Goal: Information Seeking & Learning: Check status

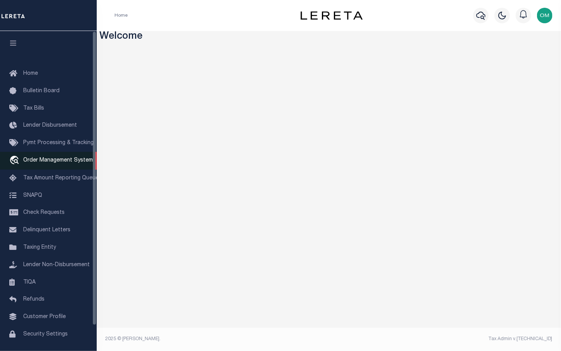
click at [56, 160] on span "Order Management System" at bounding box center [58, 160] width 70 height 5
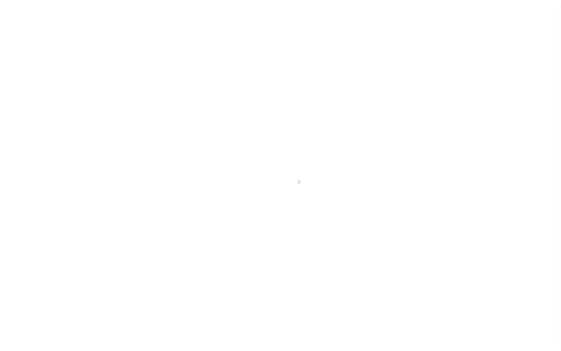
scroll to position [27, 0]
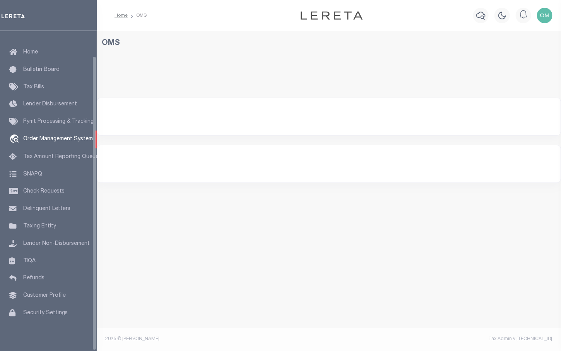
select select "200"
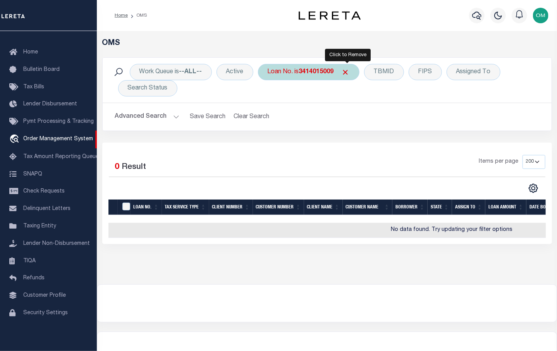
click at [346, 70] on span "Click to Remove" at bounding box center [346, 72] width 8 height 8
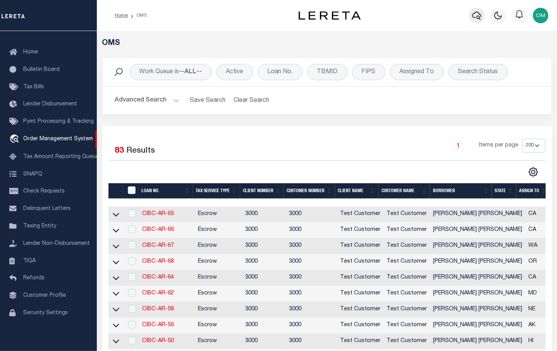
click at [475, 15] on icon "button" at bounding box center [476, 15] width 9 height 9
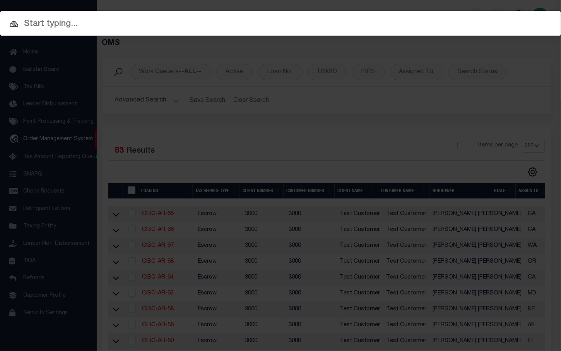
paste input "A0095067"
type input "A0095067"
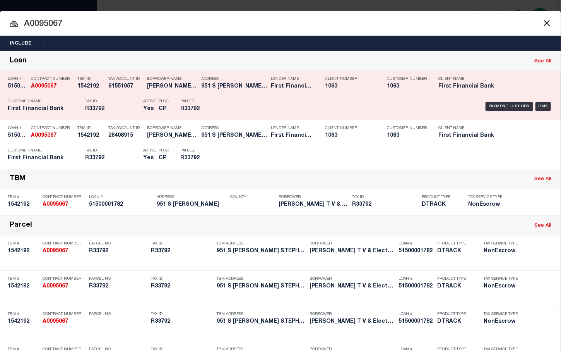
click at [42, 84] on strong "A0095067" at bounding box center [44, 86] width 26 height 5
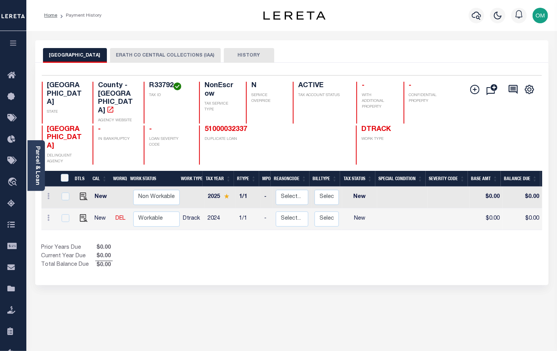
click at [151, 56] on button "ERATH CO CENTRAL COLLECTIONS (IAA)" at bounding box center [165, 55] width 111 height 15
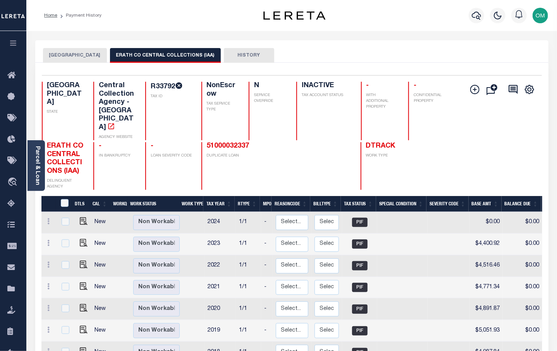
click at [75, 55] on button "[GEOGRAPHIC_DATA]" at bounding box center [75, 55] width 64 height 15
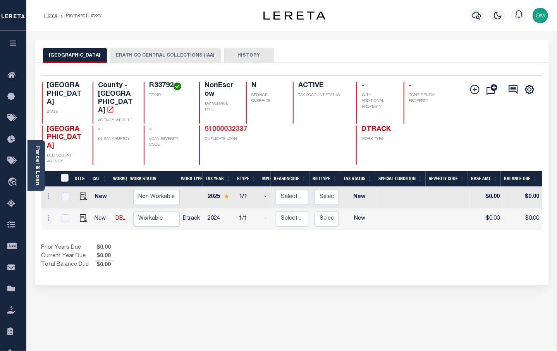
click at [233, 126] on link "51000032337" at bounding box center [225, 129] width 43 height 7
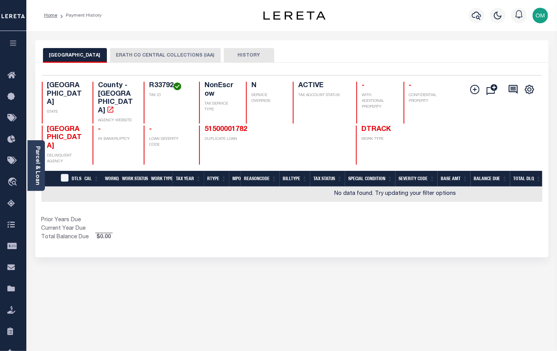
click at [159, 55] on button "ERATH CO CENTRAL COLLECTIONS (IAA)" at bounding box center [165, 55] width 111 height 15
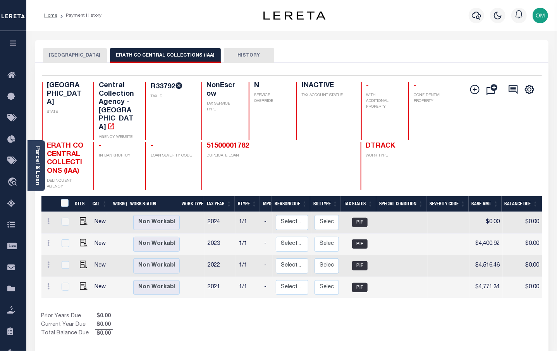
click at [67, 53] on button "[GEOGRAPHIC_DATA]" at bounding box center [75, 55] width 64 height 15
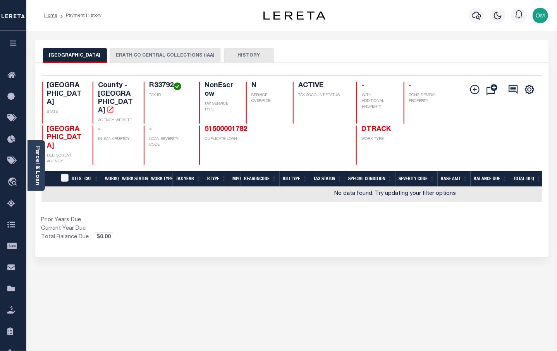
click at [138, 52] on button "ERATH CO CENTRAL COLLECTIONS (IAA)" at bounding box center [165, 55] width 111 height 15
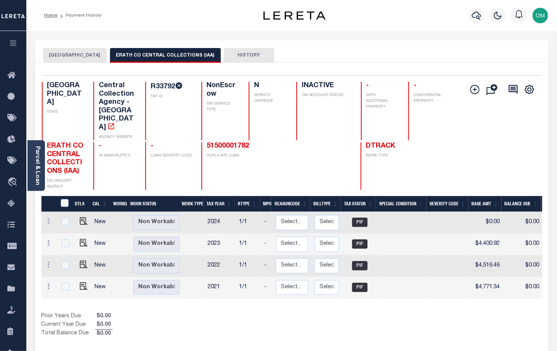
click at [57, 48] on button "[GEOGRAPHIC_DATA]" at bounding box center [75, 55] width 64 height 15
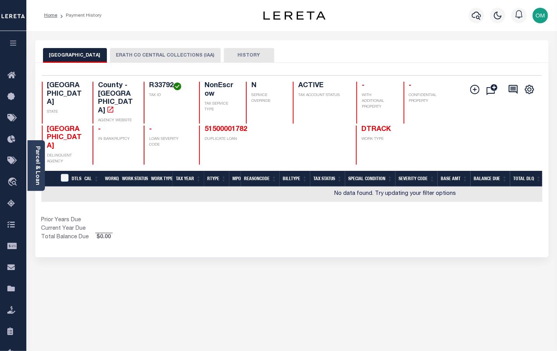
click at [122, 53] on button "ERATH CO CENTRAL COLLECTIONS (IAA)" at bounding box center [165, 55] width 111 height 15
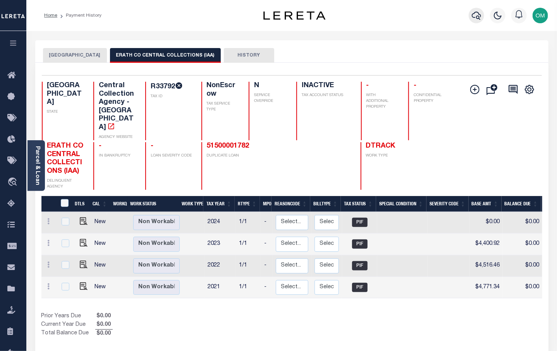
click at [478, 12] on icon "button" at bounding box center [476, 16] width 9 height 8
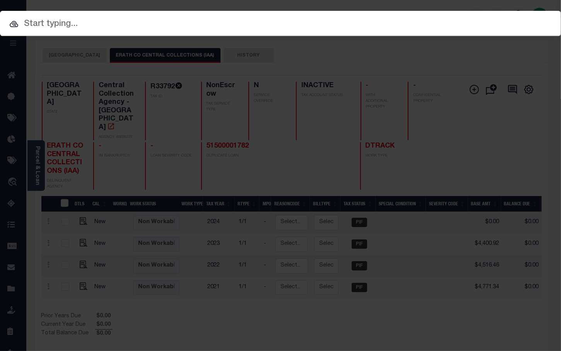
paste input "A870717"
type input "A870717"
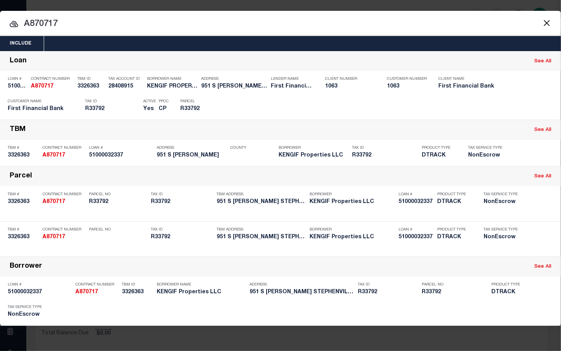
click at [45, 84] on strong "A870717" at bounding box center [42, 86] width 22 height 5
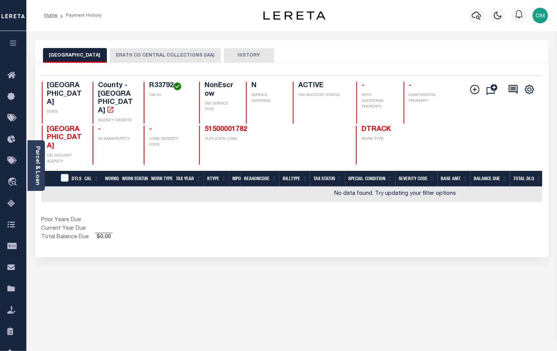
click at [139, 55] on button "ERATH CO CENTRAL COLLECTIONS (IAA)" at bounding box center [165, 55] width 111 height 15
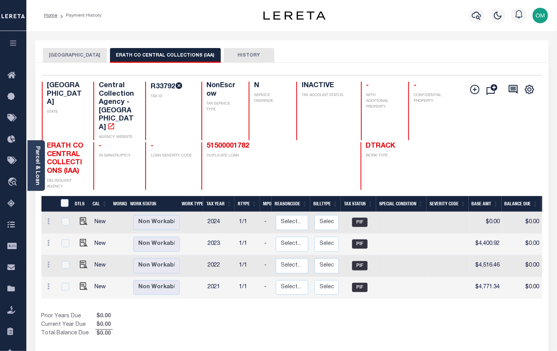
click at [76, 58] on button "[GEOGRAPHIC_DATA]" at bounding box center [75, 55] width 64 height 15
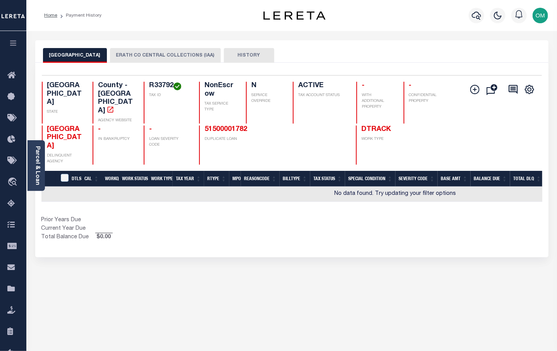
click at [145, 52] on button "ERATH CO CENTRAL COLLECTIONS (IAA)" at bounding box center [165, 55] width 111 height 15
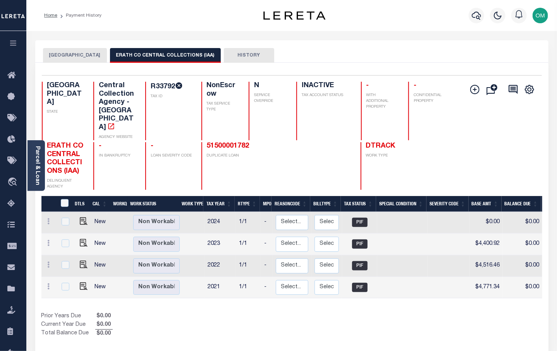
click at [76, 54] on button "[GEOGRAPHIC_DATA]" at bounding box center [75, 55] width 64 height 15
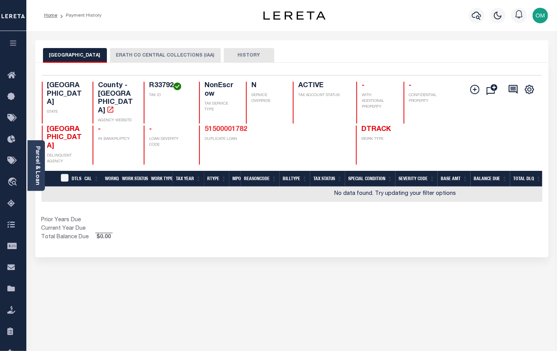
click at [229, 126] on link "51500001782" at bounding box center [225, 129] width 43 height 7
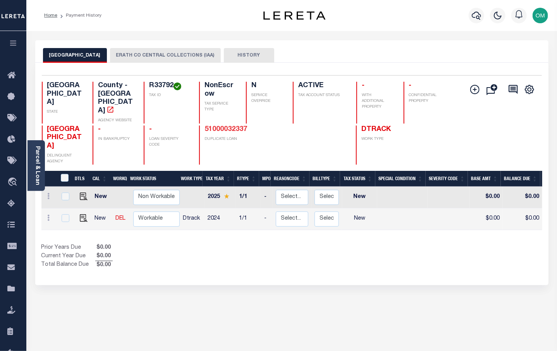
click at [222, 126] on link "51000032337" at bounding box center [225, 129] width 43 height 7
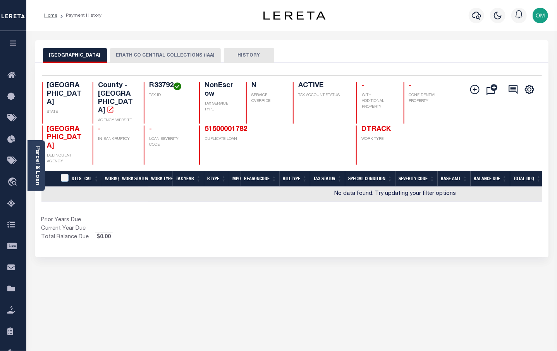
click at [145, 52] on button "ERATH CO CENTRAL COLLECTIONS (IAA)" at bounding box center [165, 55] width 111 height 15
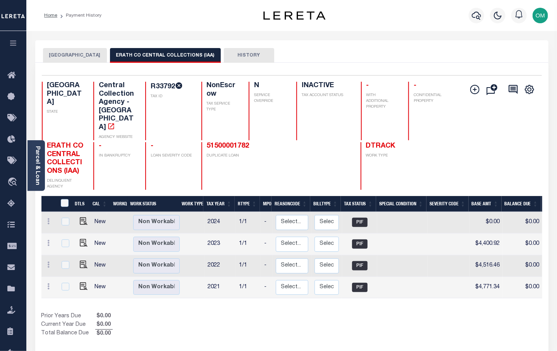
click at [70, 57] on button "[GEOGRAPHIC_DATA]" at bounding box center [75, 55] width 64 height 15
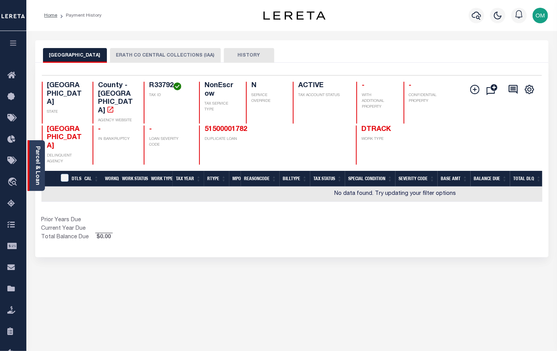
click at [37, 160] on link "Parcel & Loan" at bounding box center [36, 165] width 5 height 39
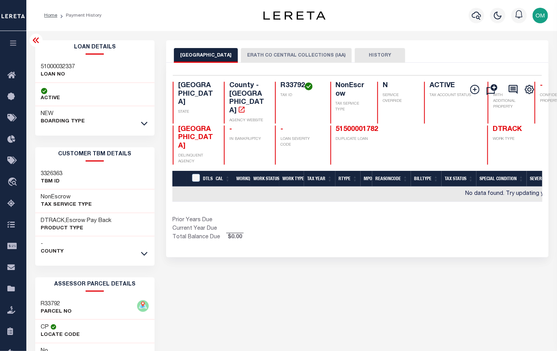
click at [288, 55] on button "ERATH CO CENTRAL COLLECTIONS (IAA)" at bounding box center [296, 55] width 111 height 15
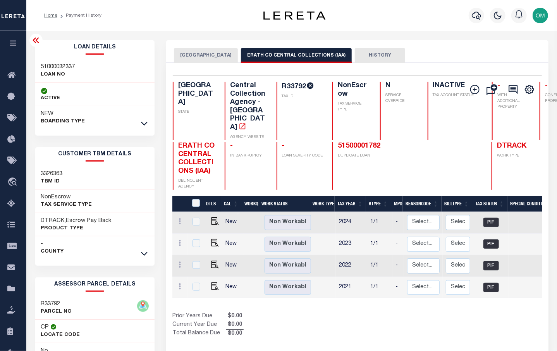
click at [196, 53] on button "[GEOGRAPHIC_DATA]" at bounding box center [206, 55] width 64 height 15
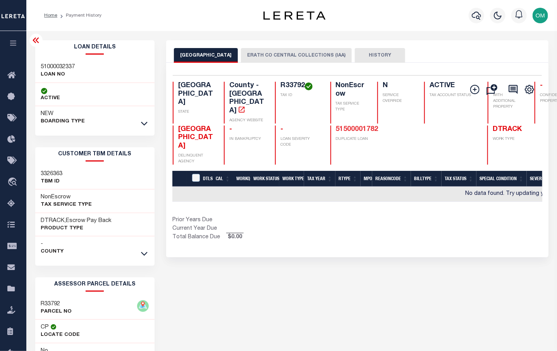
click at [336, 126] on link "51500001782" at bounding box center [357, 129] width 43 height 7
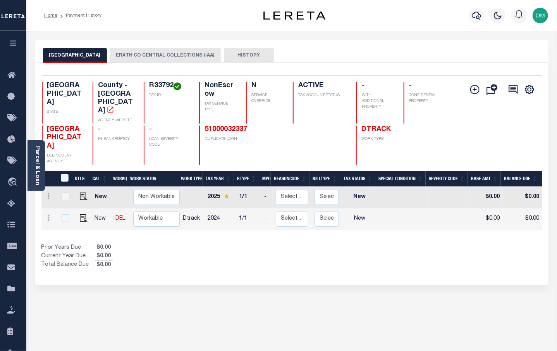
click at [139, 53] on button "ERATH CO CENTRAL COLLECTIONS (IAA)" at bounding box center [165, 55] width 111 height 15
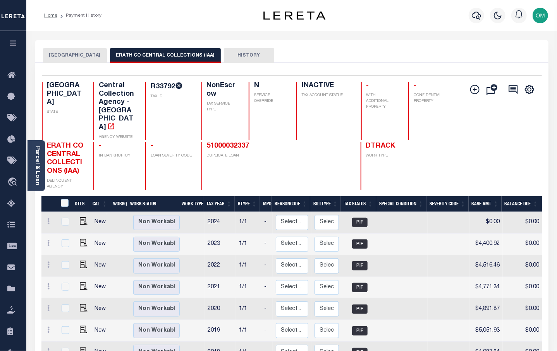
click at [76, 50] on button "[GEOGRAPHIC_DATA]" at bounding box center [75, 55] width 64 height 15
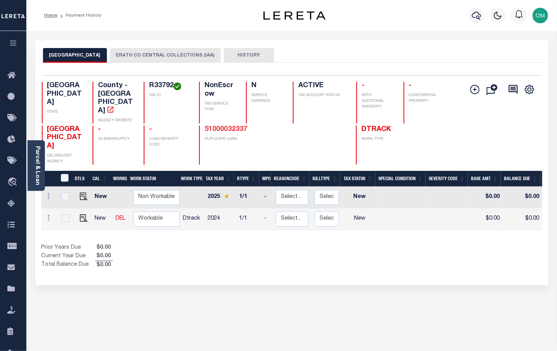
click at [233, 126] on link "51000032337" at bounding box center [225, 129] width 43 height 7
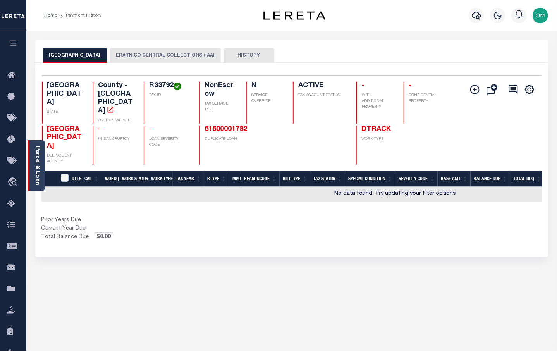
click at [42, 159] on div "Parcel & Loan" at bounding box center [35, 165] width 17 height 51
click at [13, 42] on icon "button" at bounding box center [13, 42] width 9 height 7
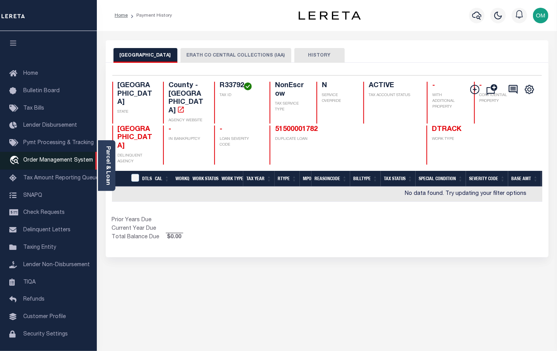
click at [58, 160] on span "Order Management System" at bounding box center [58, 160] width 70 height 5
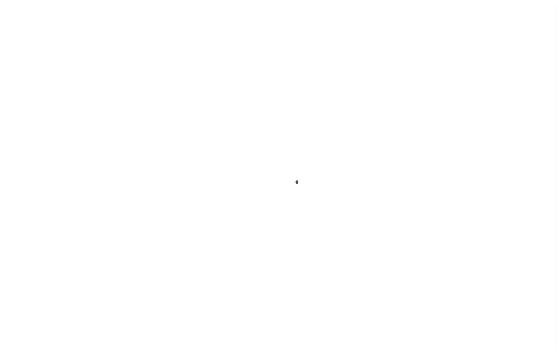
scroll to position [27, 0]
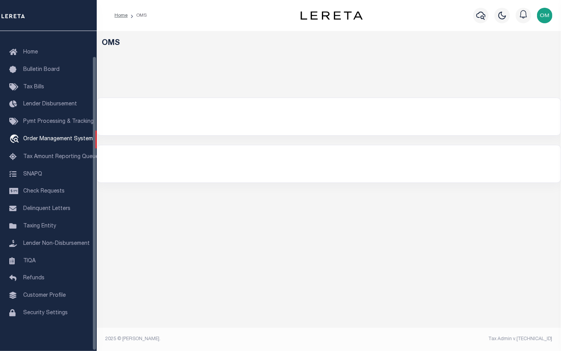
select select "200"
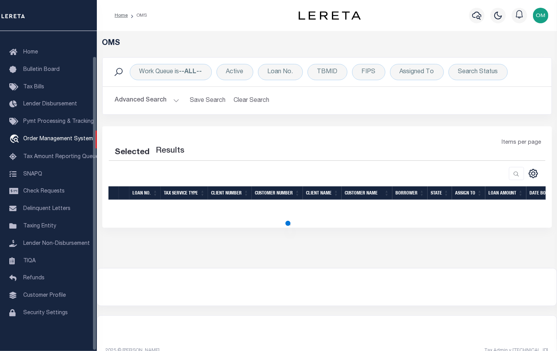
select select "200"
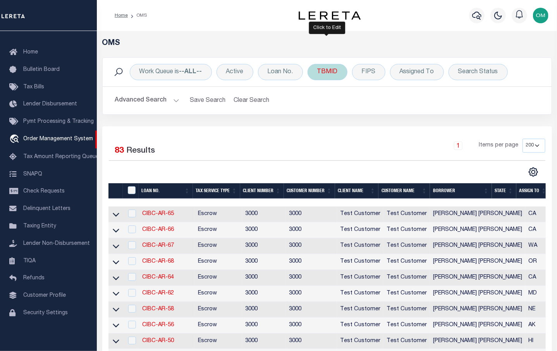
click at [318, 73] on div "TBMID" at bounding box center [327, 72] width 40 height 16
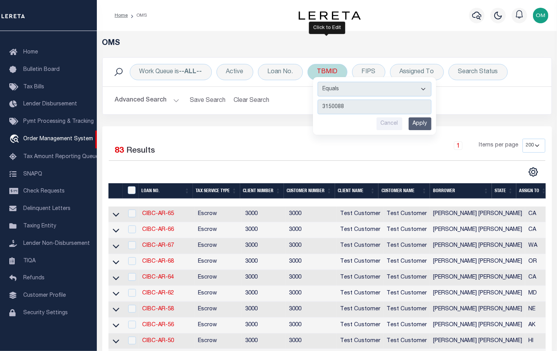
type input "3150088"
click at [421, 121] on input "Apply" at bounding box center [419, 123] width 23 height 13
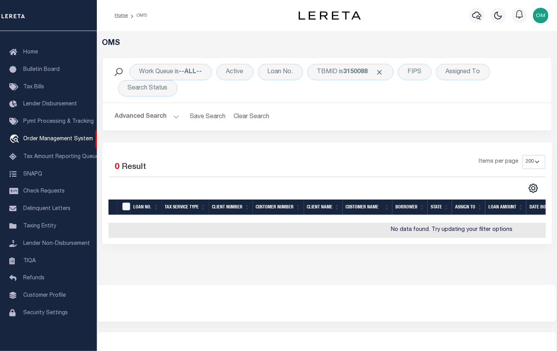
click at [169, 116] on button "Advanced Search" at bounding box center [147, 116] width 64 height 15
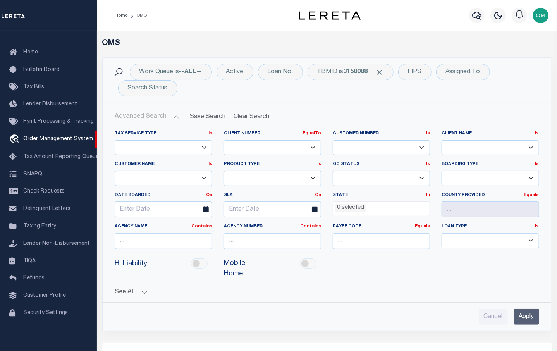
click at [513, 309] on div "Cancel Apply" at bounding box center [327, 317] width 424 height 16
click at [528, 312] on input "Apply" at bounding box center [526, 317] width 25 height 16
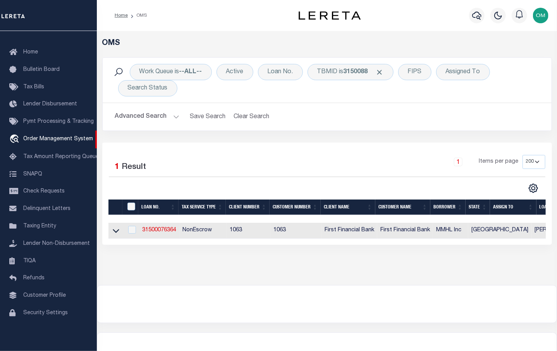
click at [166, 117] on button "Advanced Search" at bounding box center [147, 116] width 64 height 15
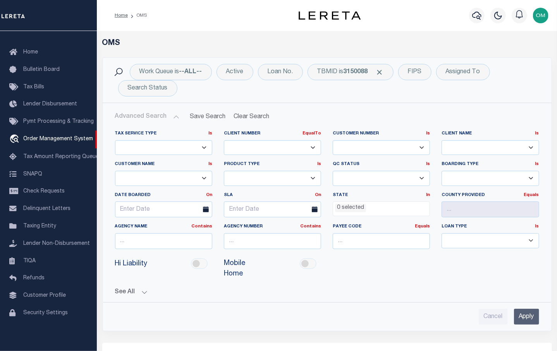
click at [525, 315] on input "Apply" at bounding box center [526, 317] width 25 height 16
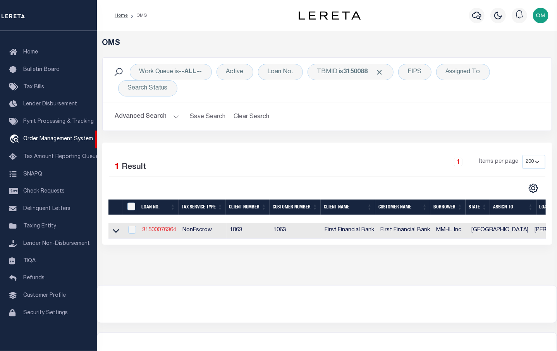
click at [153, 231] on link "31500076364" at bounding box center [159, 229] width 34 height 5
type input "31500076364"
type input "MMHL Inc"
select select
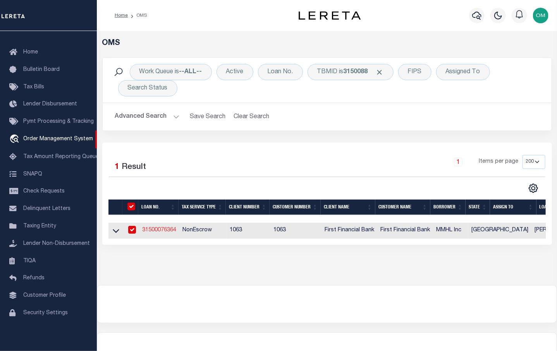
select select "100"
select select "NonEscrow"
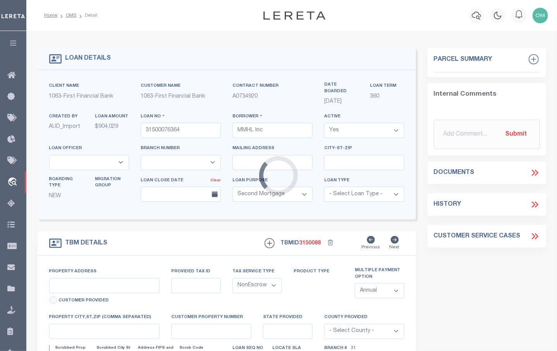
select select "3737"
select select "510"
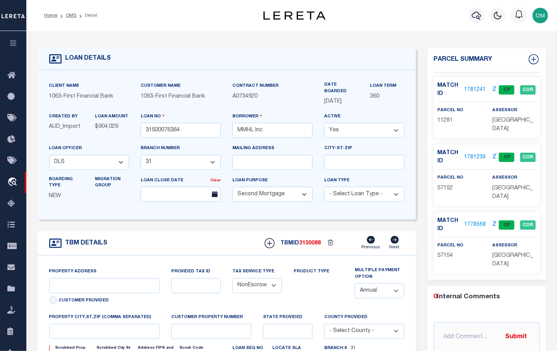
type input "1472 COUNTY ROAD 495"
select select
type input "DESDEMONA TX 764451804"
type input "1"
type input "TX"
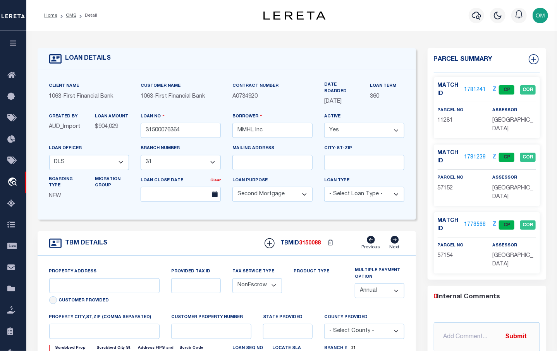
select select
click at [477, 88] on link "1781241" at bounding box center [475, 90] width 22 height 8
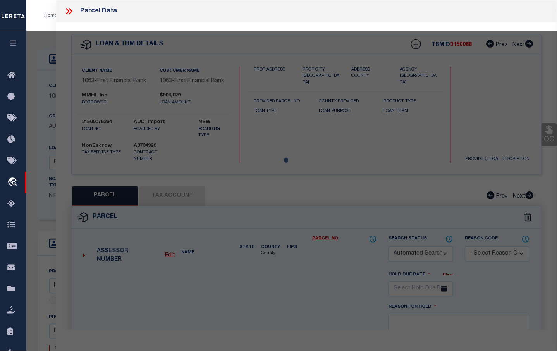
checkbox input "false"
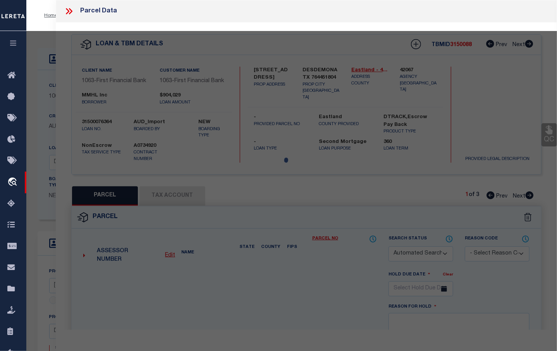
select select "CP"
type input "MMHL INC"
select select
type input "CO RD 495"
checkbox input "false"
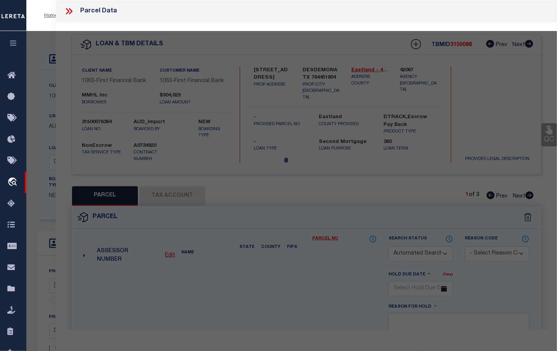
type input "DESDEMONA TX 76445"
type textarea "J L SCHOONOVER AB 439 Acres:109.630"
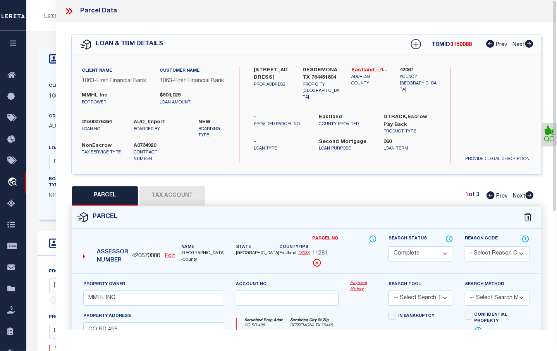
click at [182, 198] on button "Tax Account" at bounding box center [172, 195] width 66 height 19
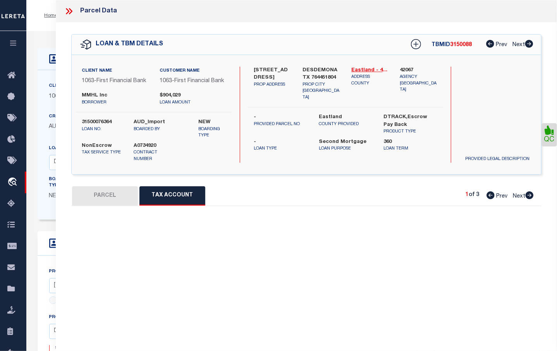
select select "100"
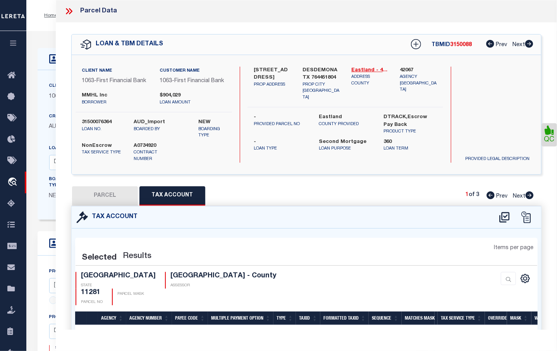
select select "100"
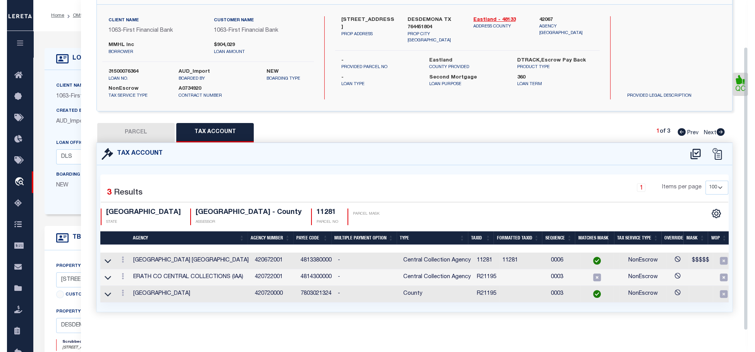
scroll to position [55, 0]
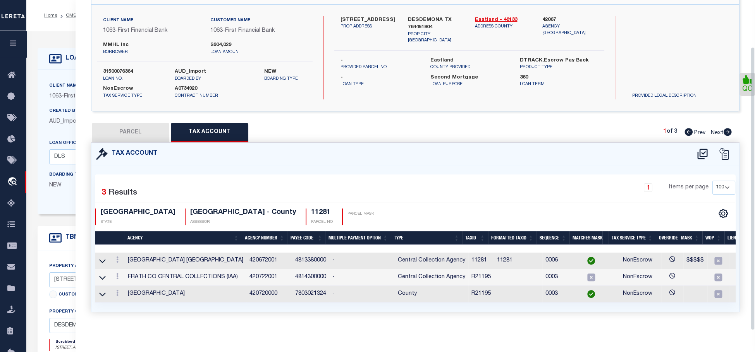
click at [556, 128] on icon at bounding box center [727, 132] width 8 height 8
select select "AS"
checkbox input "false"
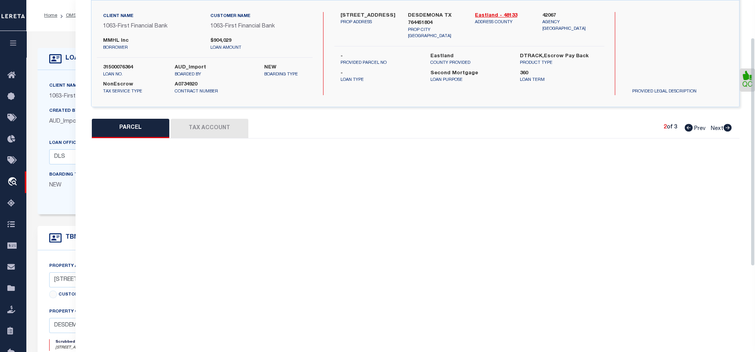
select select "CP"
type input "MMHL INC"
select select
checkbox input "false"
type input "DESDEMONA TX 76445"
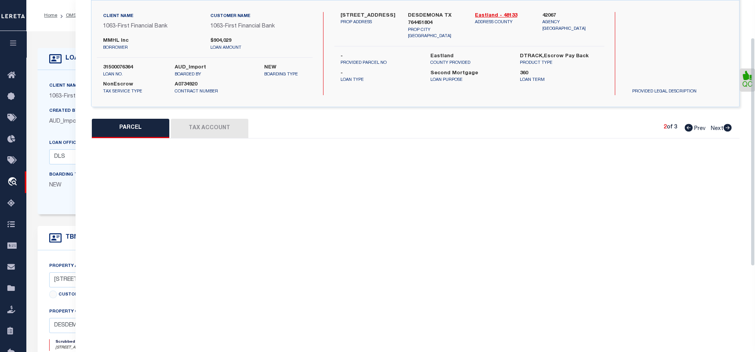
type textarea "TR B P L PRICE AB 1413 Acres:45.360"
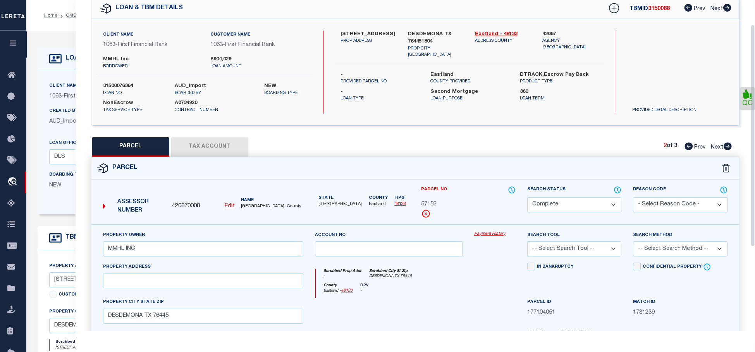
drag, startPoint x: 209, startPoint y: 145, endPoint x: 212, endPoint y: 149, distance: 5.5
click at [209, 146] on button "Tax Account" at bounding box center [209, 146] width 77 height 19
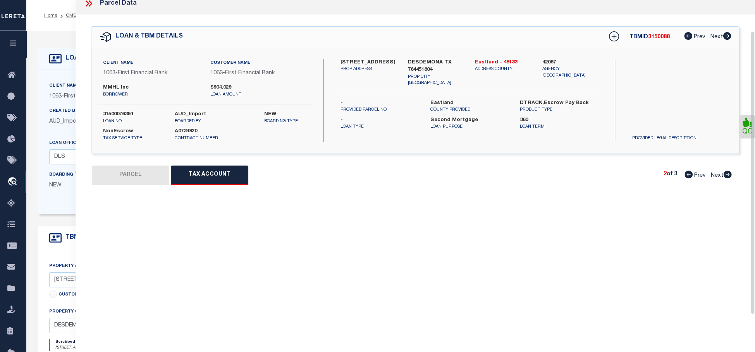
select select "100"
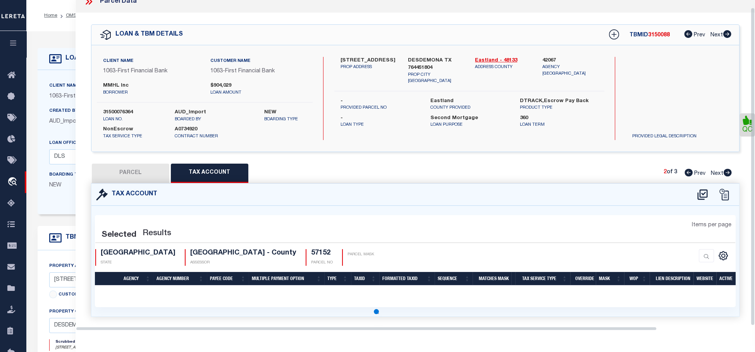
select select "100"
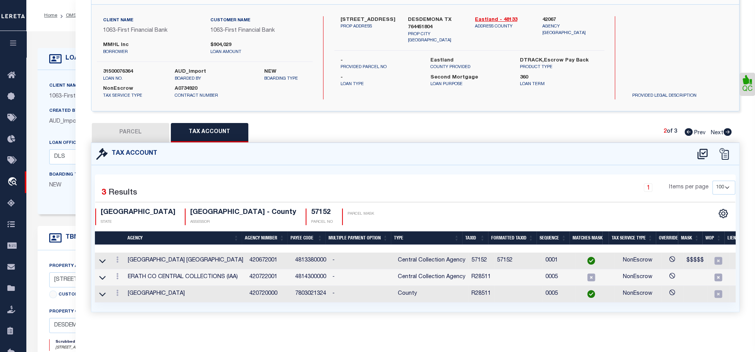
click at [556, 128] on icon at bounding box center [727, 132] width 8 height 8
select select "AS"
checkbox input "false"
select select "CP"
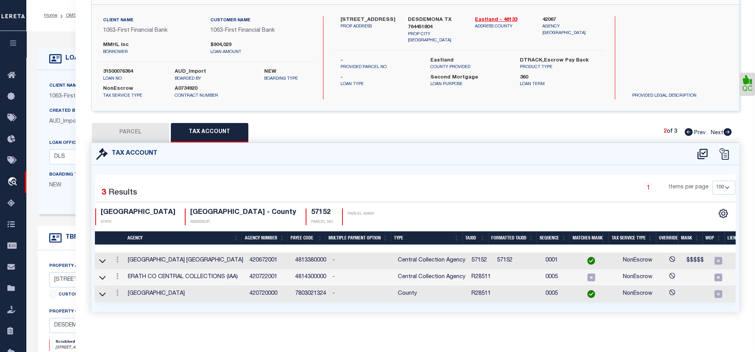
type input "MMHL INC"
select select
checkbox input "false"
type input "DESDEMONA TX 76445"
type textarea "TR B M A HAMILTON AB 584 Acres:90.670"
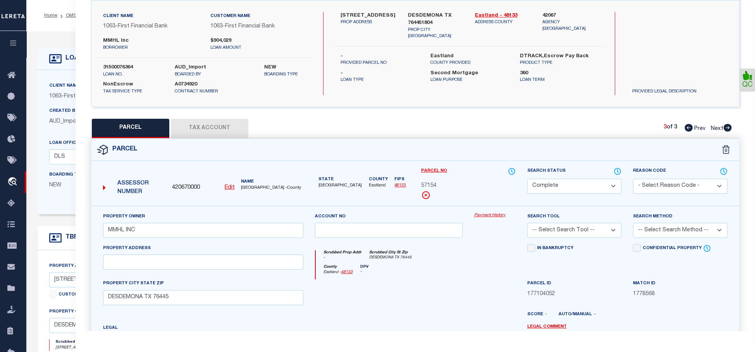
click at [202, 130] on button "Tax Account" at bounding box center [209, 128] width 77 height 19
select select "100"
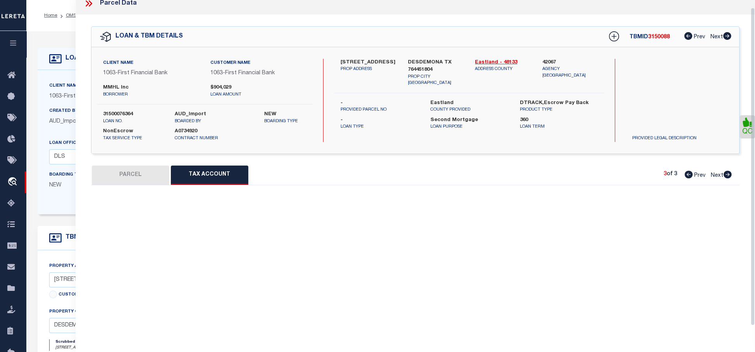
select select "100"
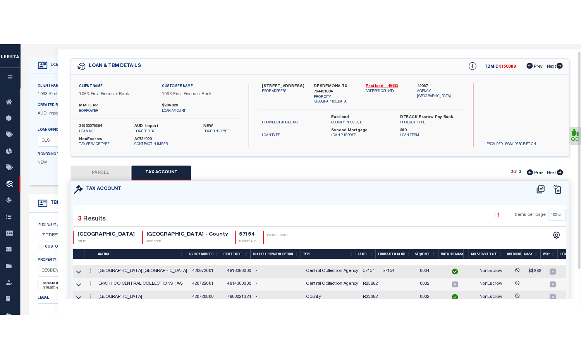
scroll to position [0, 0]
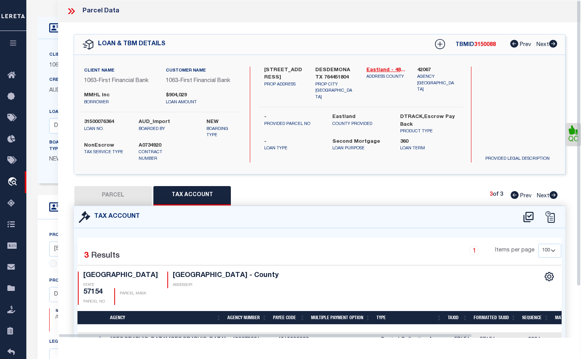
click at [15, 41] on icon "button" at bounding box center [13, 42] width 9 height 7
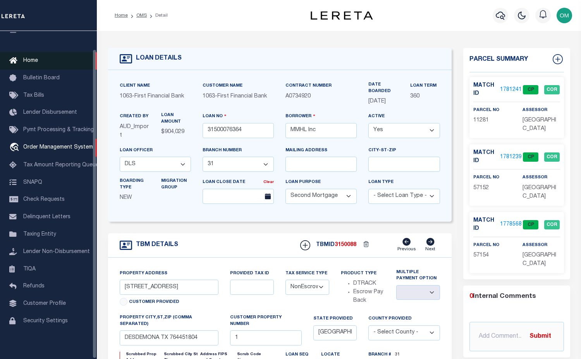
click at [31, 58] on span "Home" at bounding box center [30, 60] width 15 height 5
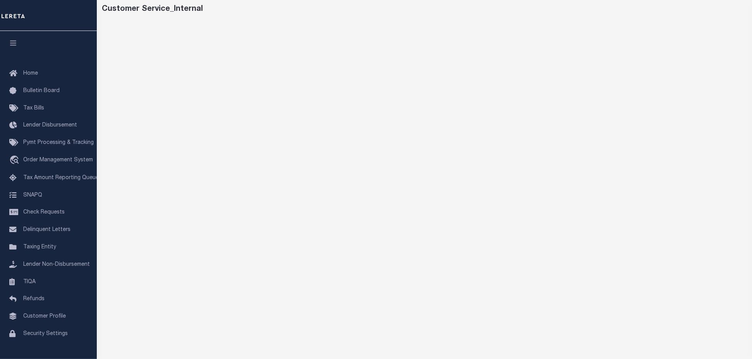
scroll to position [93, 0]
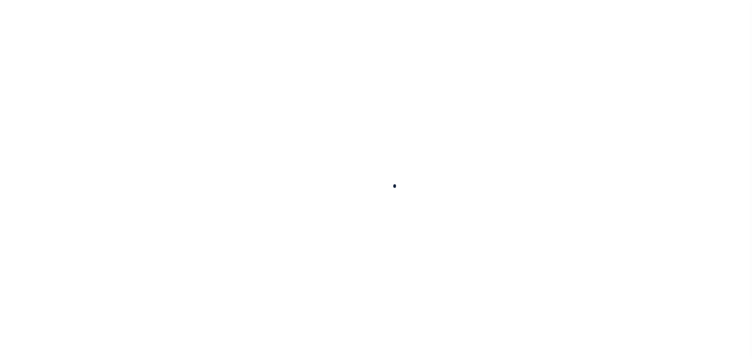
click at [206, 219] on div at bounding box center [376, 179] width 752 height 359
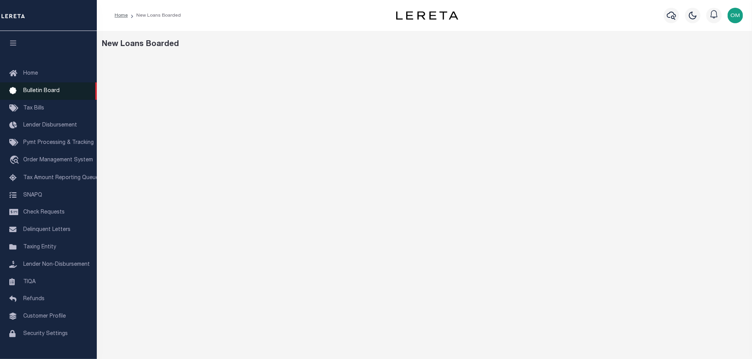
click at [56, 91] on span "Bulletin Board" at bounding box center [41, 90] width 36 height 5
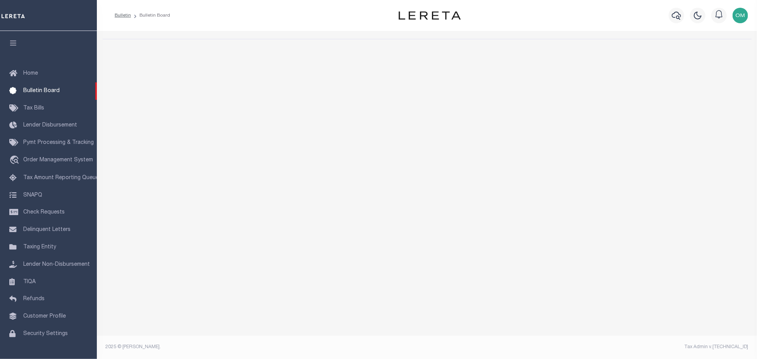
select select "50"
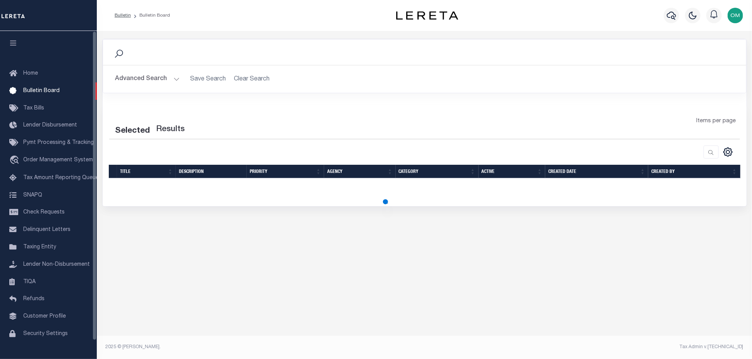
select select "50"
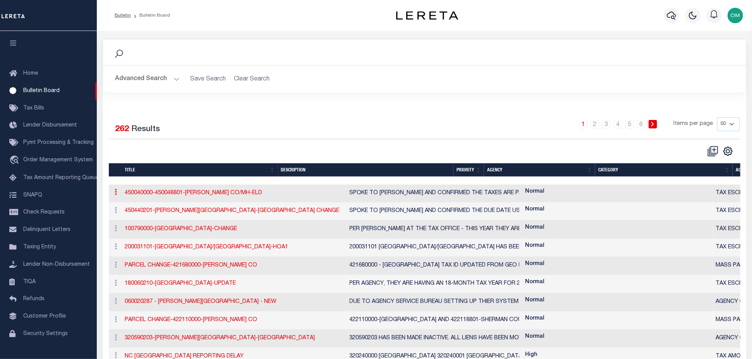
click at [114, 192] on link at bounding box center [116, 193] width 9 height 6
click at [130, 217] on link "Edit" at bounding box center [130, 217] width 37 height 13
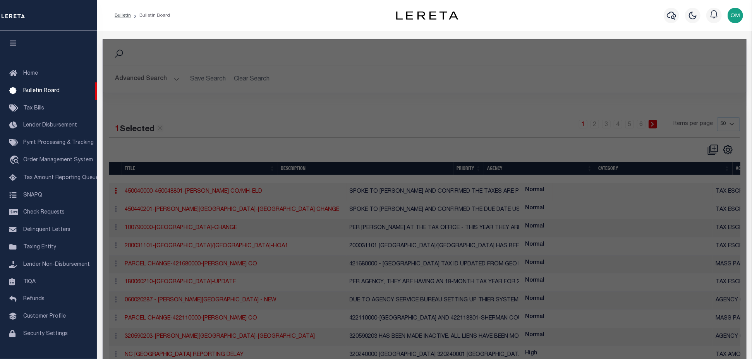
checkbox input "false"
checkbox input "true"
type input "450040000-450048801-AMELIA CO/MH-ELD"
type textarea "SPOKE TO BRANDI AND CONFIRMED THE TAXES ARE PAID ANNUALLY. NORMALLY THE DUE DAT…"
select select "VA"
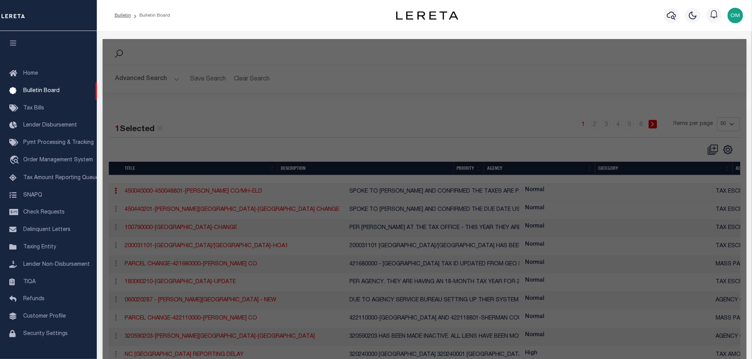
select select
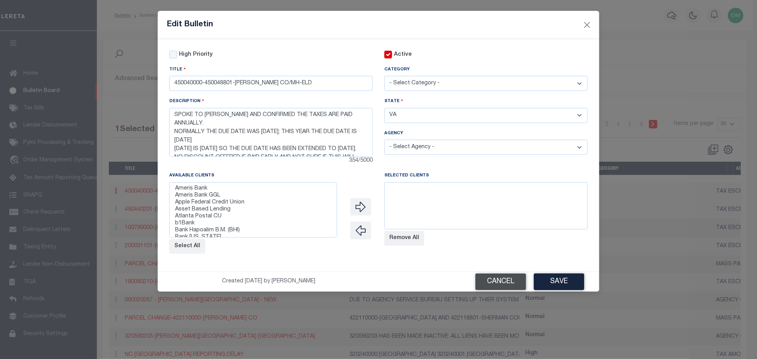
click at [505, 285] on button "Cancel" at bounding box center [500, 282] width 51 height 17
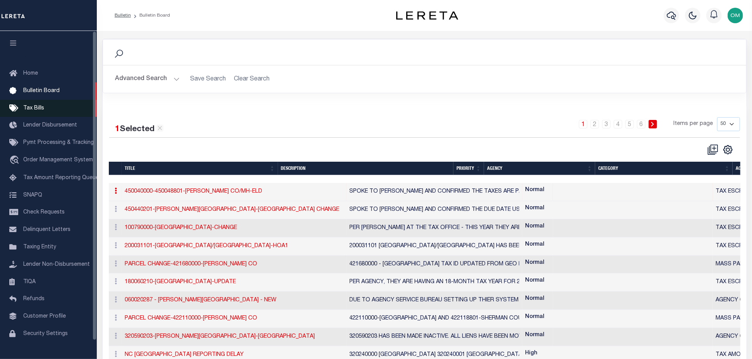
click at [48, 113] on link "Tax Bills" at bounding box center [48, 108] width 97 height 17
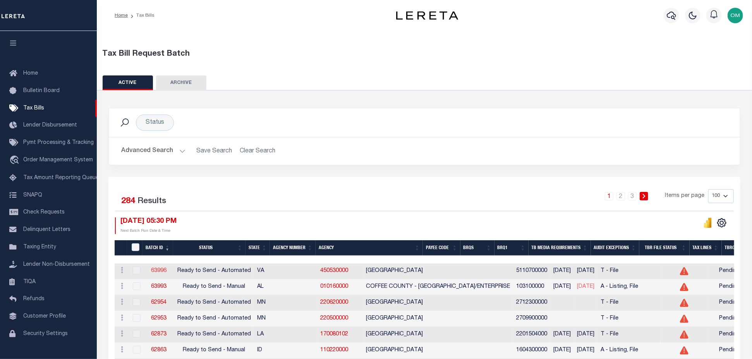
click at [158, 269] on link "63996" at bounding box center [158, 270] width 15 height 5
select select "RTA"
type input "Yes"
select select "22"
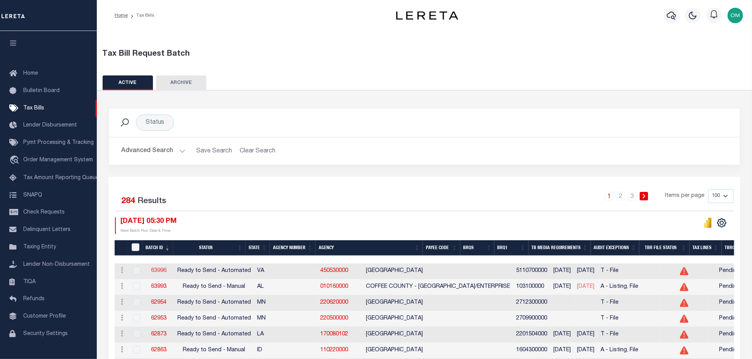
select select "1"
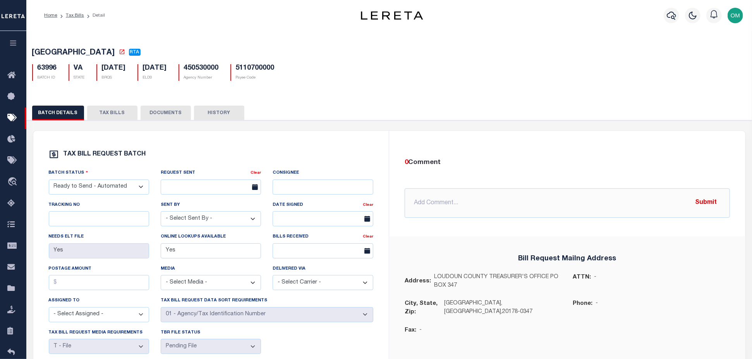
click at [112, 115] on button "TAX BILLS" at bounding box center [112, 113] width 50 height 15
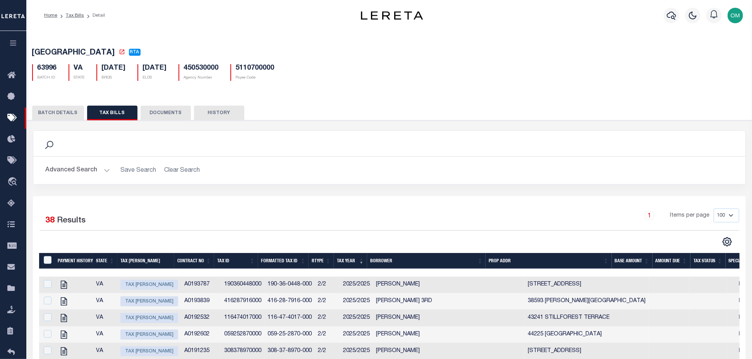
click at [164, 115] on button "DOCUMENTS" at bounding box center [166, 113] width 50 height 15
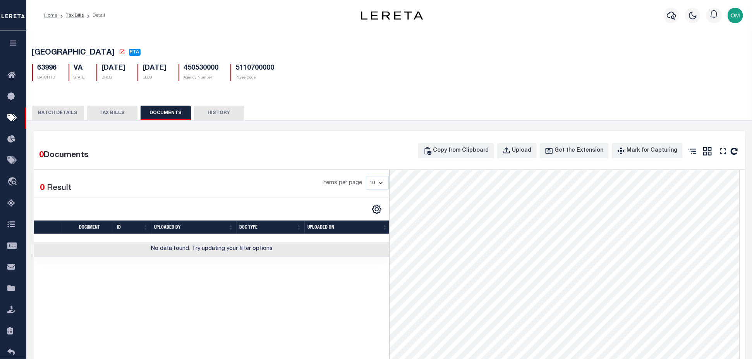
click at [218, 114] on button "HISTORY" at bounding box center [219, 113] width 50 height 15
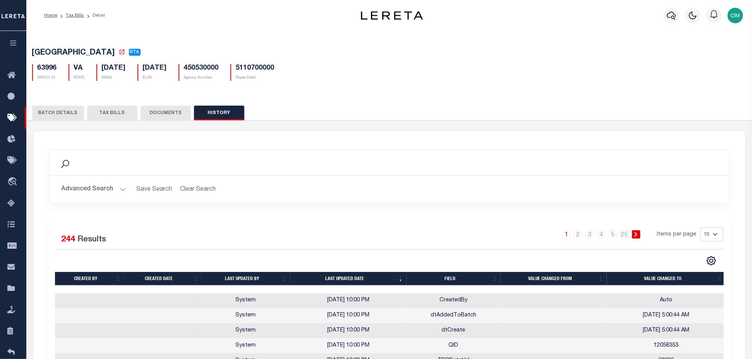
click at [12, 43] on icon "button" at bounding box center [13, 42] width 9 height 7
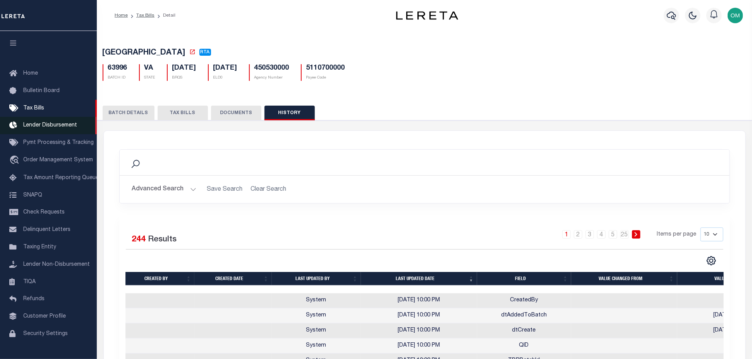
click at [62, 127] on span "Lender Disbursement" at bounding box center [50, 125] width 54 height 5
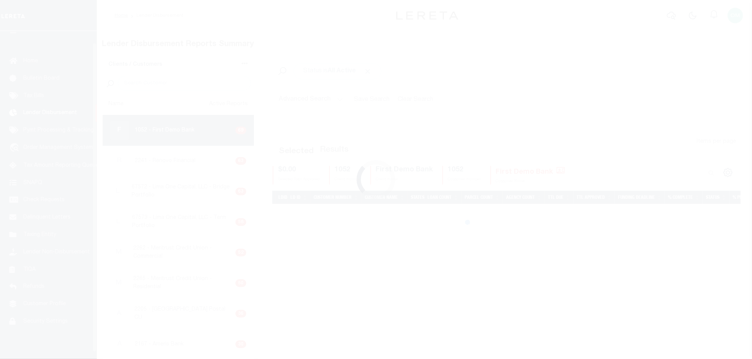
scroll to position [14, 0]
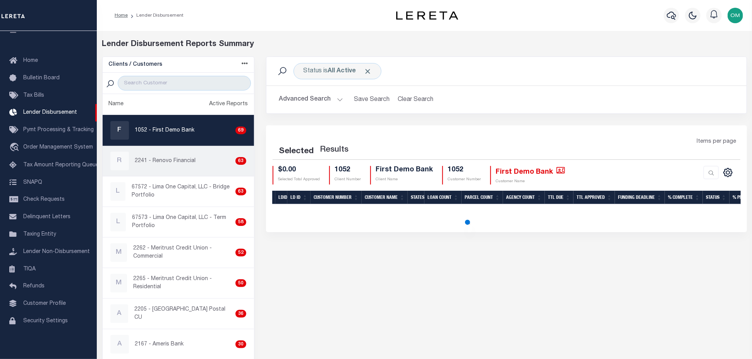
click at [185, 164] on p "2241 - Renovo Financial" at bounding box center [165, 161] width 61 height 8
checkbox input "true"
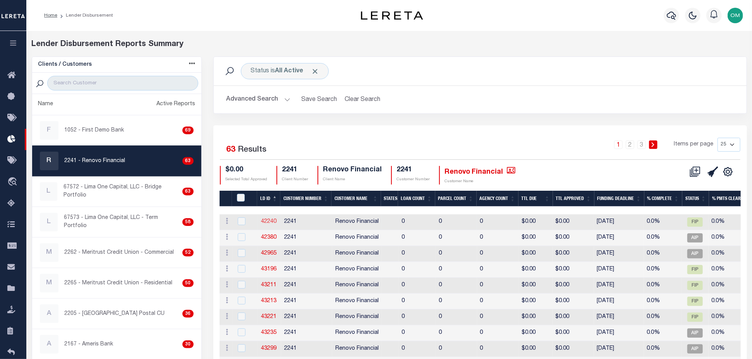
click at [269, 219] on link "42240" at bounding box center [268, 221] width 15 height 5
checkbox input "true"
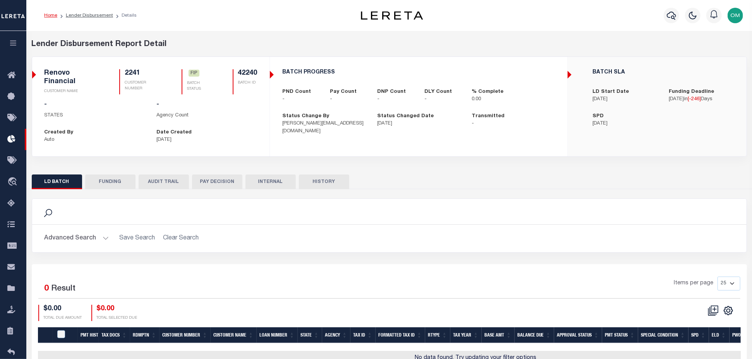
click at [113, 181] on button "FUNDING" at bounding box center [110, 182] width 50 height 15
type input "Delay Payment 12.26.2024"
type input "$0"
type input "12/26/2024"
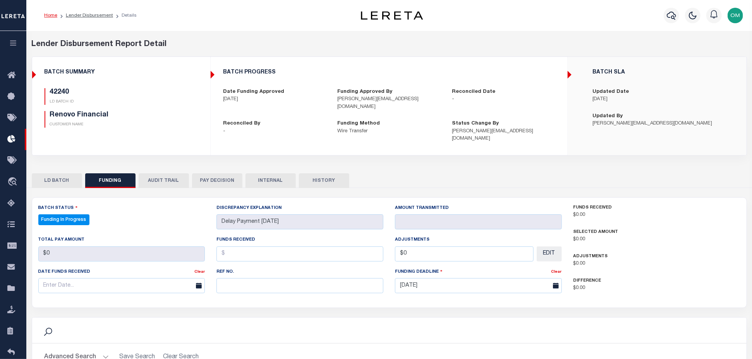
select select "100"
click at [165, 175] on button "AUDIT TRAIL" at bounding box center [164, 180] width 50 height 15
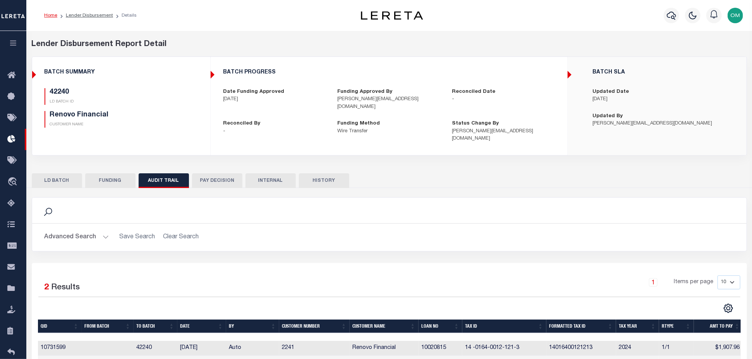
click at [220, 173] on button "PAY DECISION" at bounding box center [217, 180] width 50 height 15
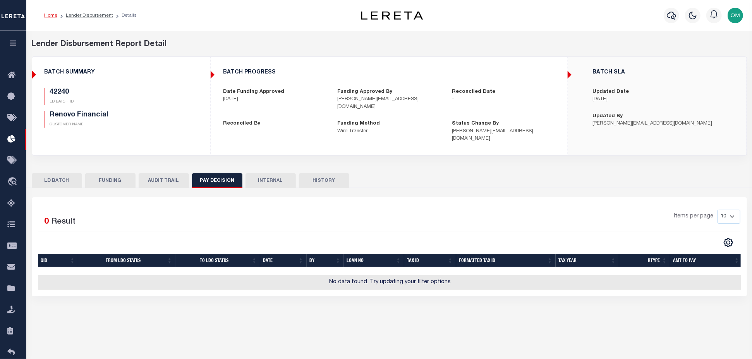
click at [272, 173] on button "INTERNAL" at bounding box center [270, 180] width 50 height 15
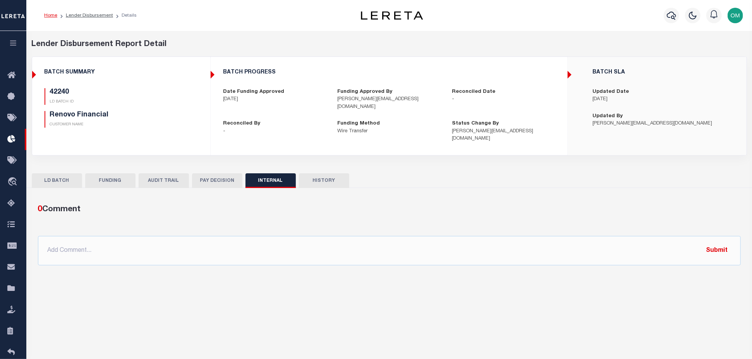
click at [330, 173] on button "HISTORY" at bounding box center [324, 180] width 50 height 15
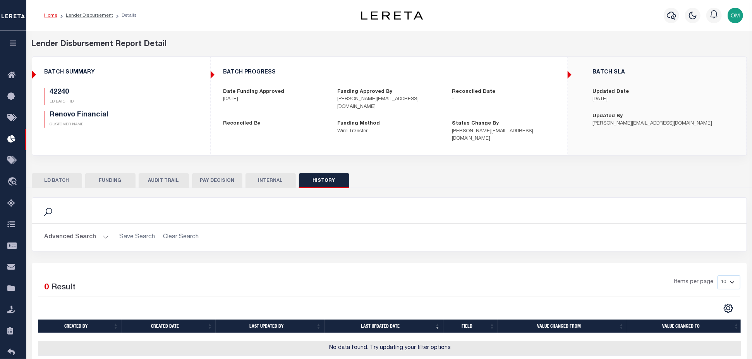
click at [18, 42] on button "button" at bounding box center [13, 44] width 26 height 26
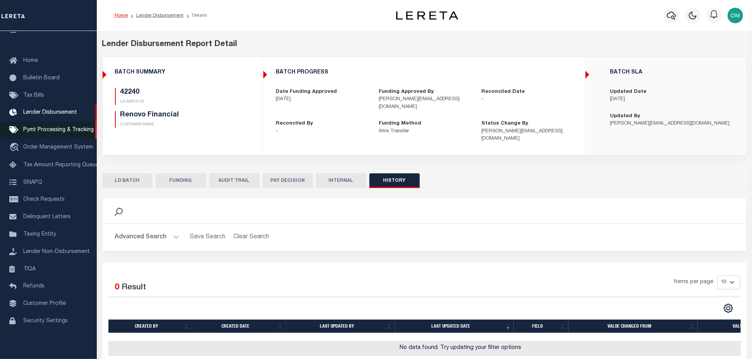
click at [66, 129] on span "Pymt Processing & Tracking" at bounding box center [58, 129] width 70 height 5
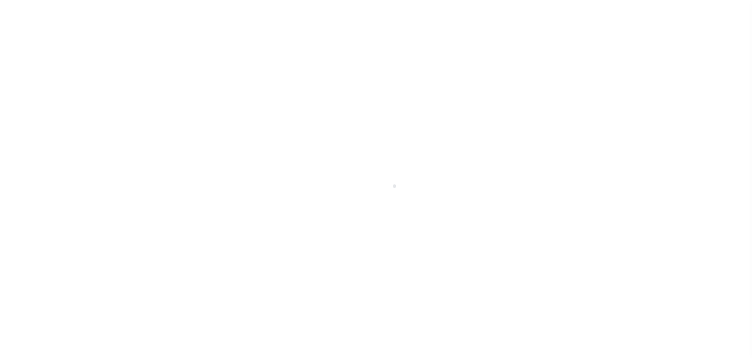
scroll to position [19, 0]
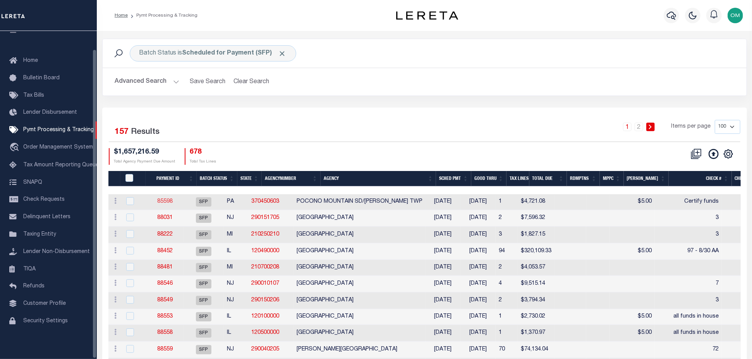
click at [170, 202] on link "85598" at bounding box center [164, 201] width 15 height 5
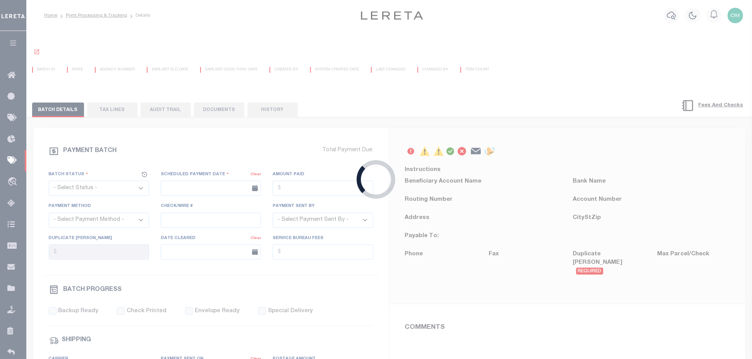
select select "SFP"
type input "[DATE]"
type input "$4,721.08"
type input "Certify funds"
select select "[PERSON_NAME]"
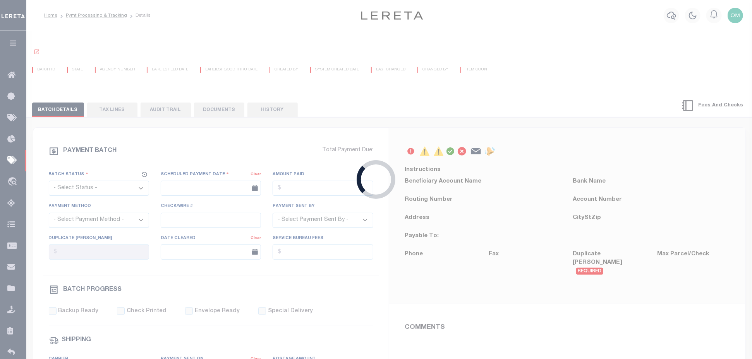
type input "[PERSON_NAME]"
type input "N"
radio input "true"
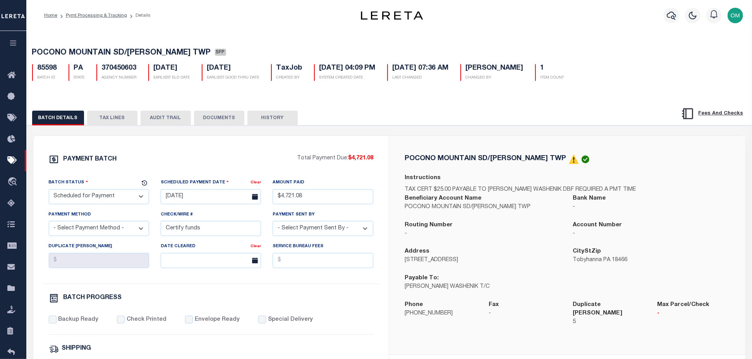
click at [108, 121] on button "TAX LINES" at bounding box center [112, 118] width 50 height 15
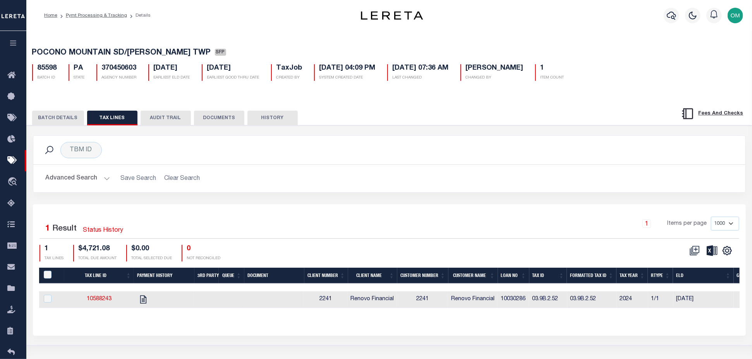
click at [173, 122] on button "AUDIT TRAIL" at bounding box center [166, 118] width 50 height 15
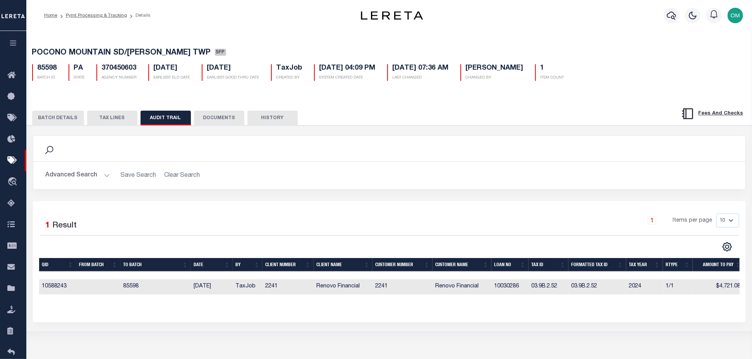
click at [230, 118] on button "DOCUMENTS" at bounding box center [219, 118] width 50 height 15
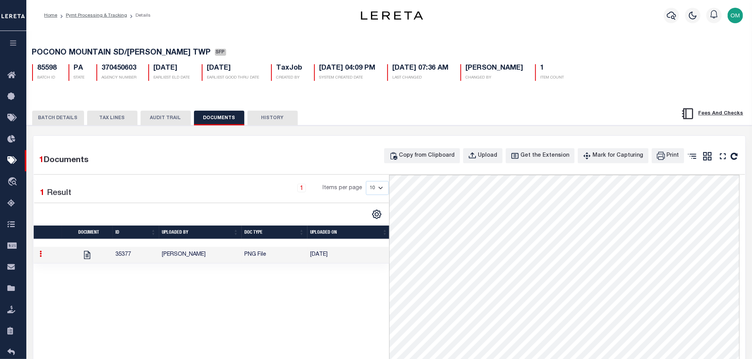
click at [274, 120] on button "HISTORY" at bounding box center [272, 118] width 50 height 15
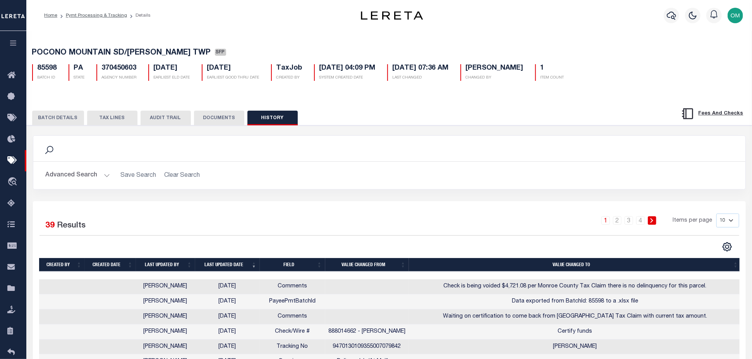
click at [10, 38] on button "button" at bounding box center [13, 44] width 26 height 26
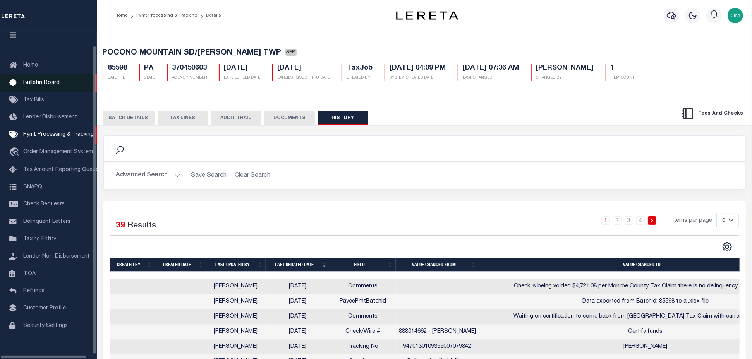
scroll to position [19, 0]
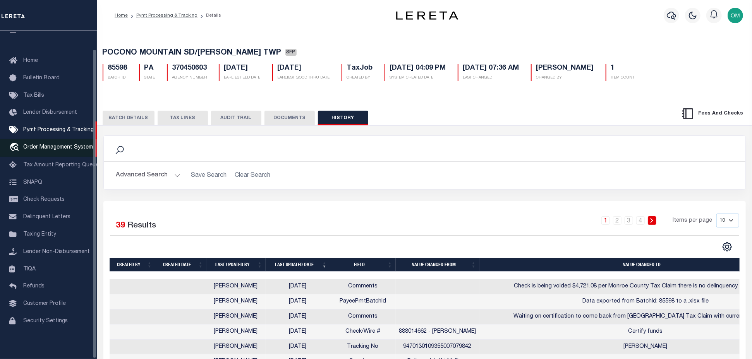
click at [63, 139] on link "travel_explore Order Management System" at bounding box center [48, 148] width 97 height 18
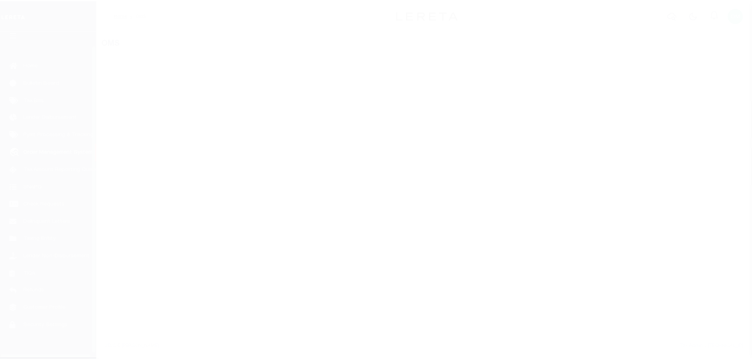
scroll to position [19, 0]
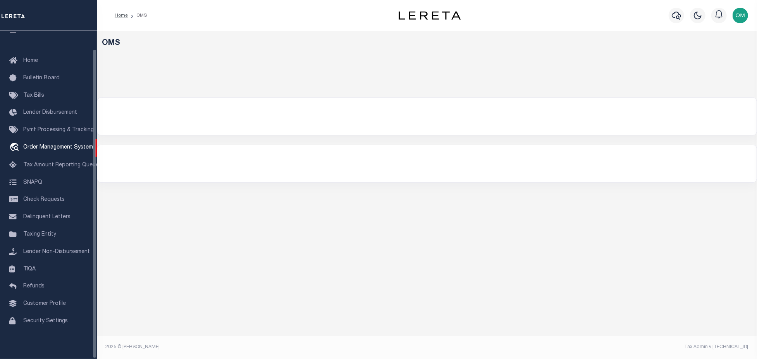
select select "200"
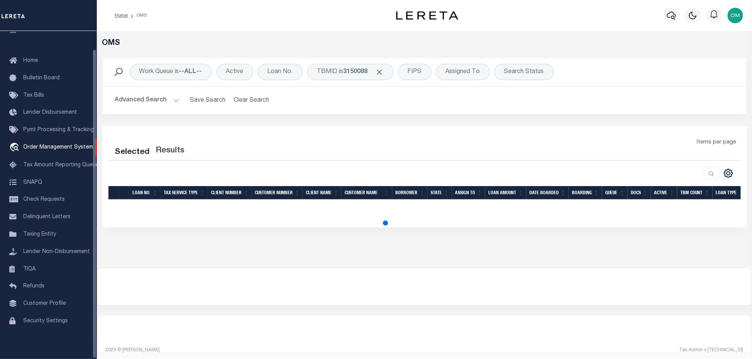
select select "200"
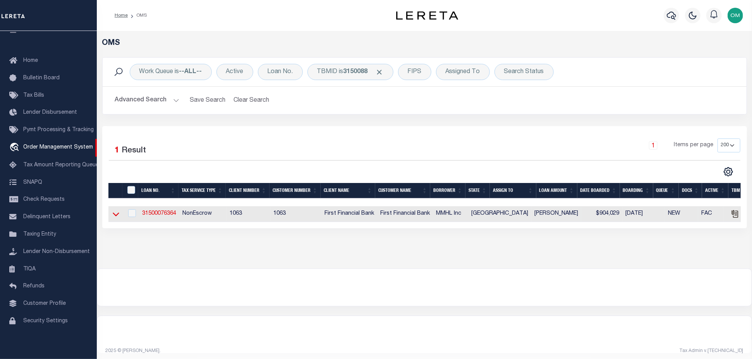
click at [115, 216] on icon at bounding box center [116, 214] width 7 height 8
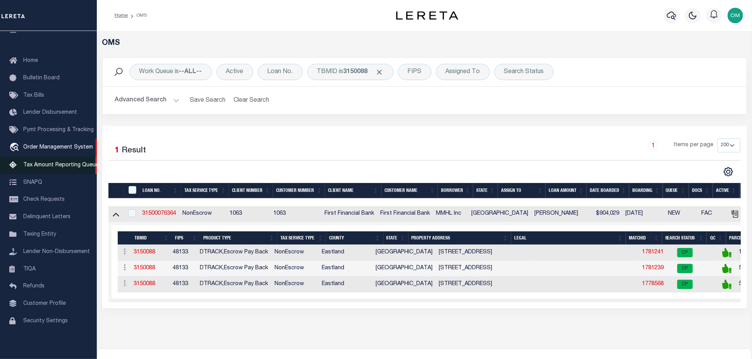
click at [50, 163] on span "Tax Amount Reporting Queue" at bounding box center [61, 165] width 76 height 5
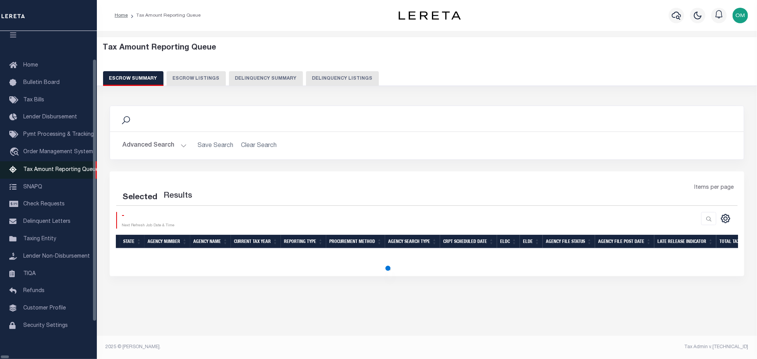
select select "100"
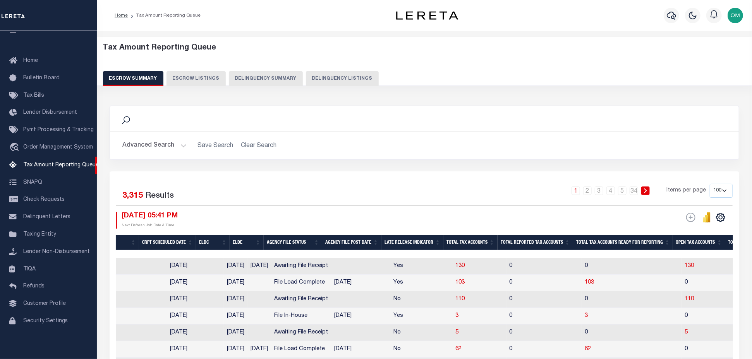
scroll to position [0, 614]
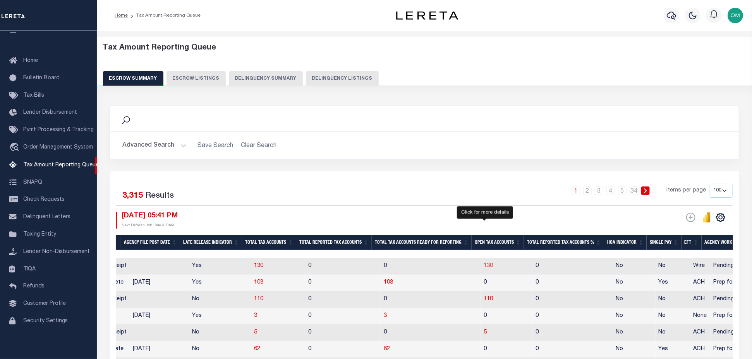
click at [486, 266] on span "130" at bounding box center [488, 265] width 9 height 5
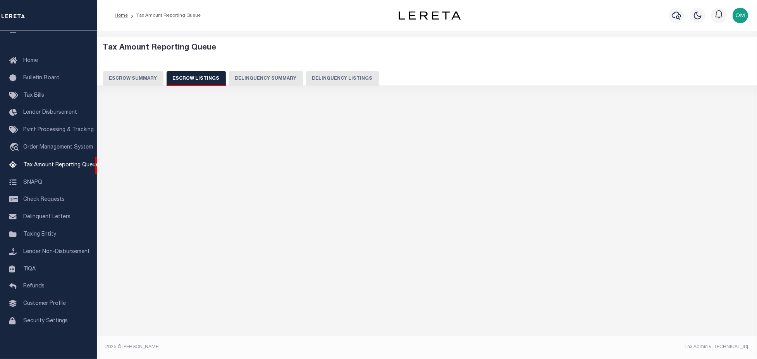
select select "100"
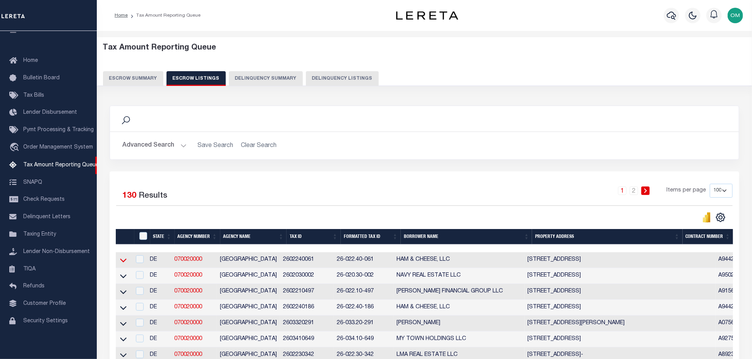
click at [125, 259] on icon at bounding box center [123, 260] width 7 height 8
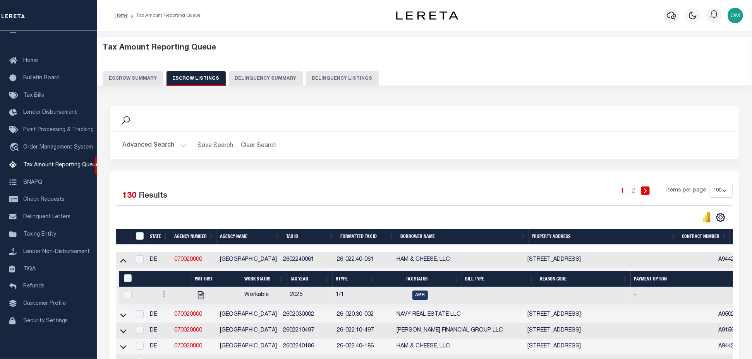
click at [263, 75] on button "Delinquency Summary" at bounding box center [266, 78] width 74 height 15
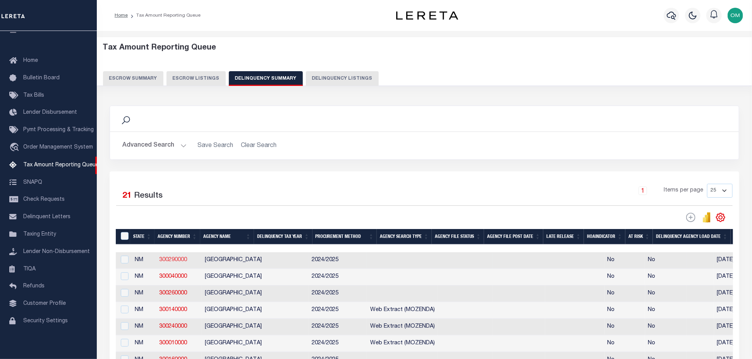
click at [175, 261] on link "300290000" at bounding box center [173, 259] width 28 height 5
checkbox input "true"
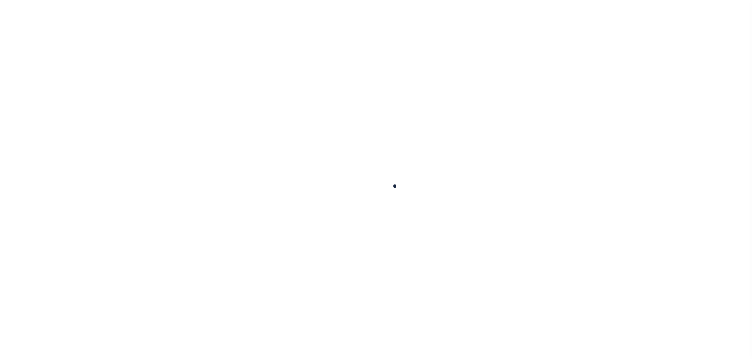
select select
checkbox input "false"
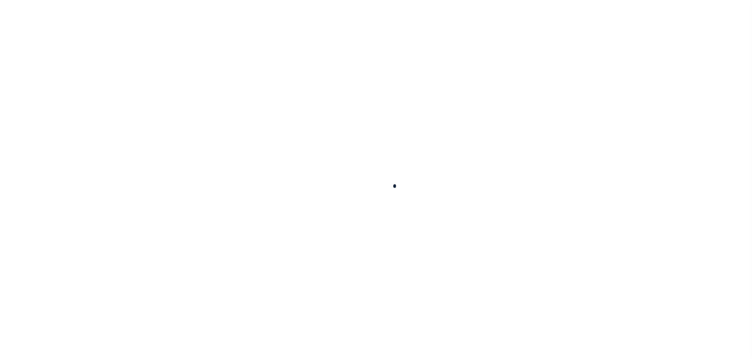
checkbox input "false"
type input "3505500000"
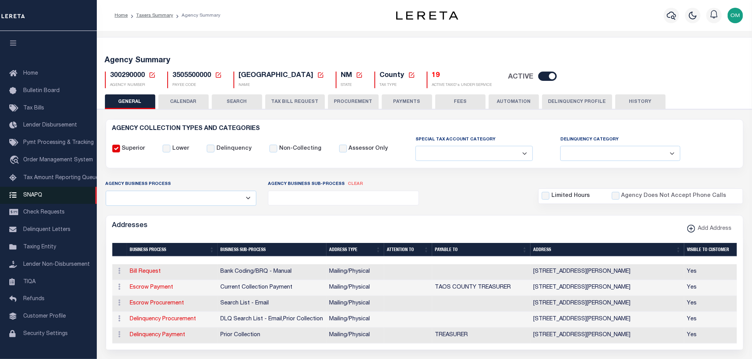
click at [36, 197] on span "SNAPQ" at bounding box center [32, 194] width 19 height 5
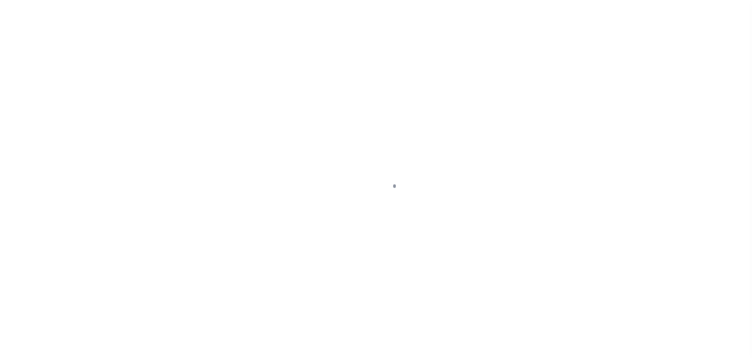
scroll to position [19, 0]
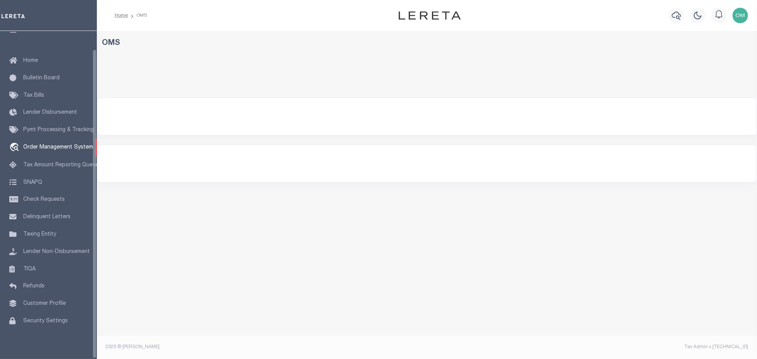
select select "200"
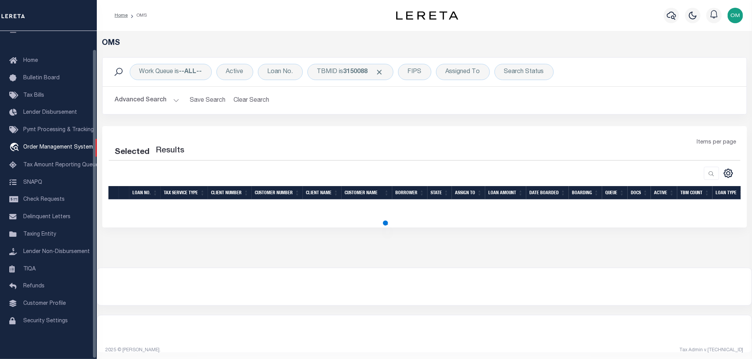
select select "200"
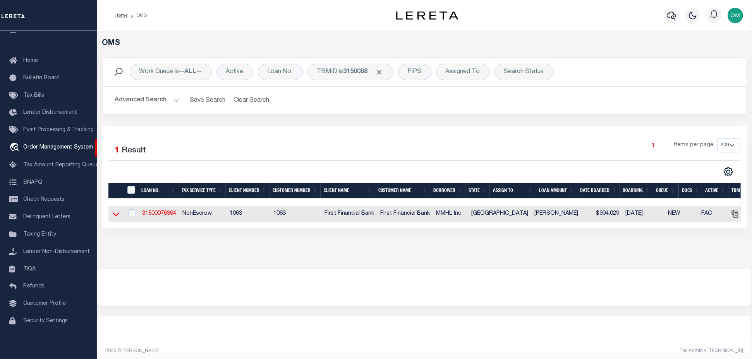
click at [118, 217] on icon at bounding box center [116, 214] width 7 height 8
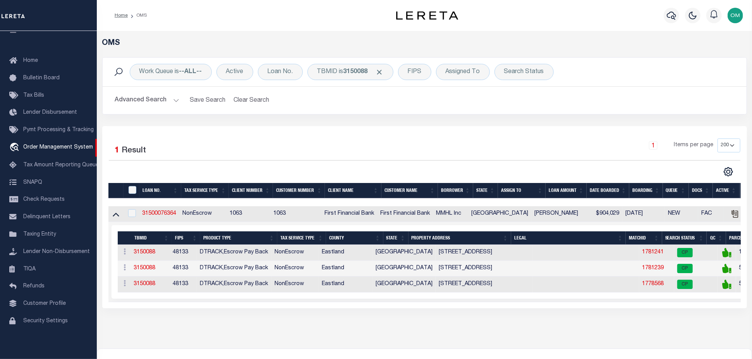
click at [118, 217] on icon at bounding box center [116, 215] width 7 height 4
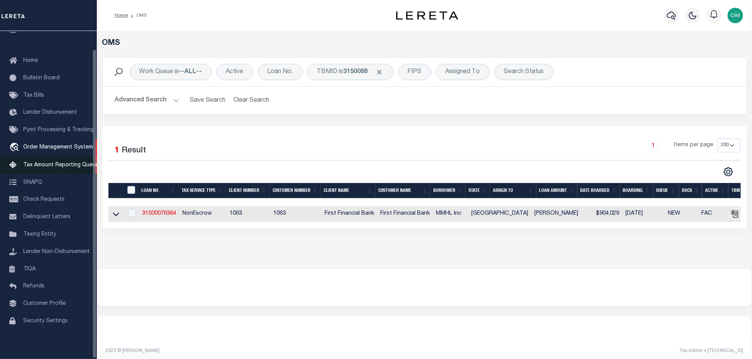
click at [67, 163] on span "Tax Amount Reporting Queue" at bounding box center [61, 165] width 76 height 5
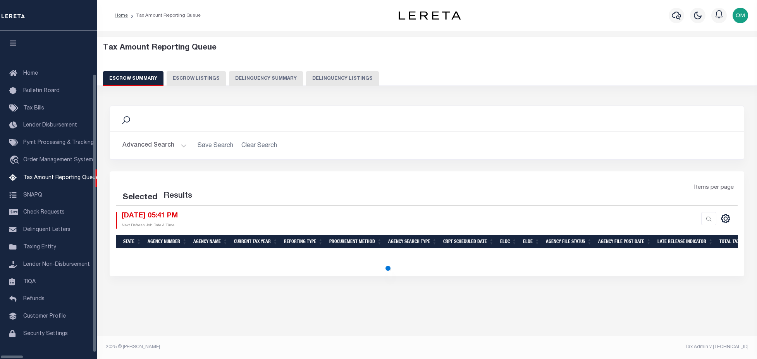
select select "100"
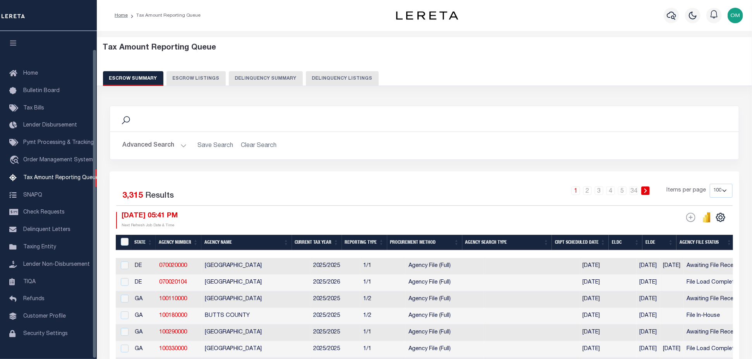
scroll to position [19, 0]
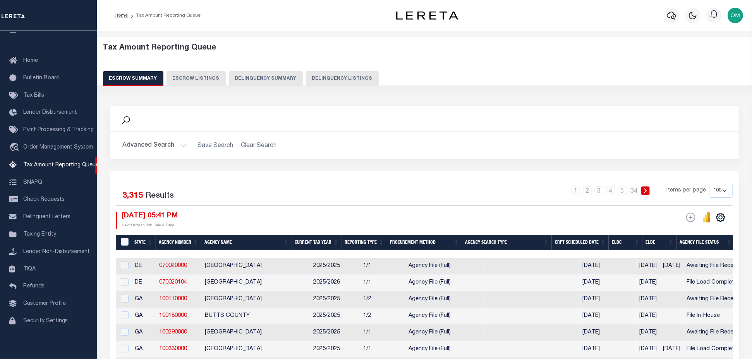
click at [271, 81] on button "Delinquency Summary" at bounding box center [266, 78] width 74 height 15
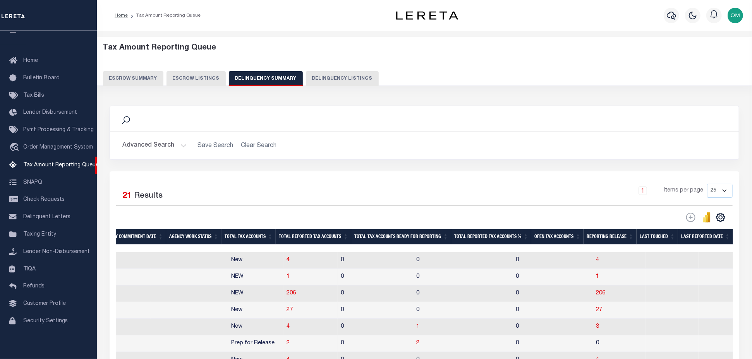
scroll to position [0, 0]
click at [595, 259] on span "4" at bounding box center [596, 259] width 3 height 5
select select "100"
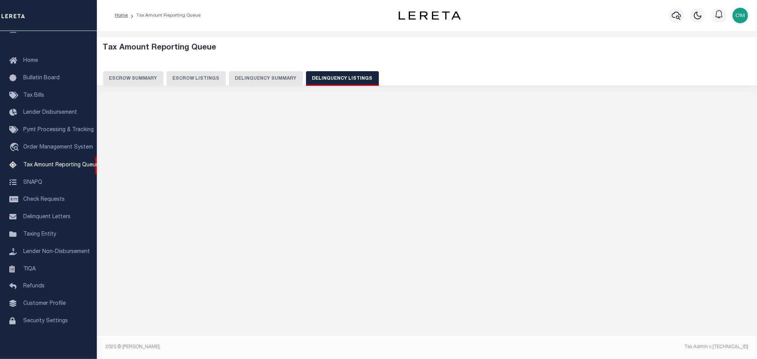
select select "100"
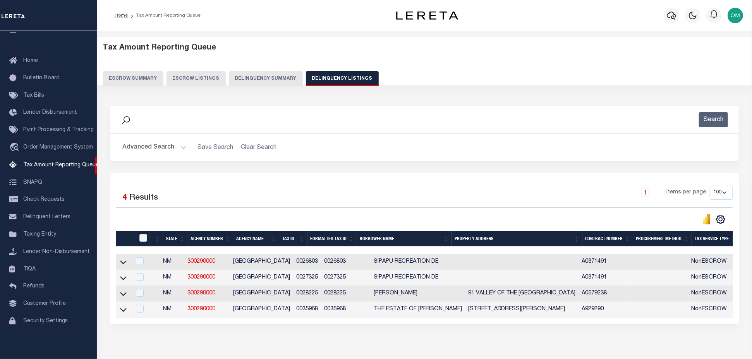
click at [119, 261] on link at bounding box center [123, 261] width 9 height 5
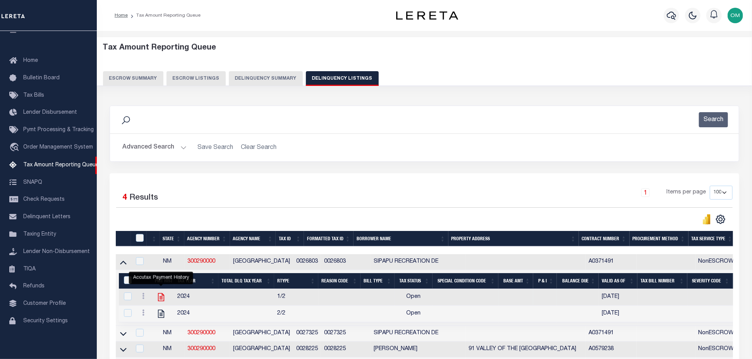
click at [161, 297] on icon "" at bounding box center [161, 297] width 10 height 10
checkbox input "true"
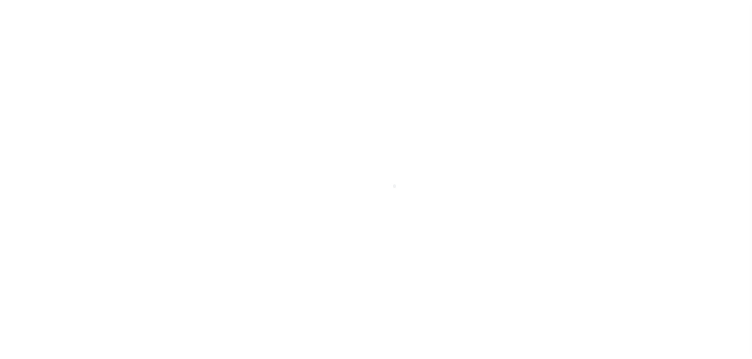
scroll to position [19, 0]
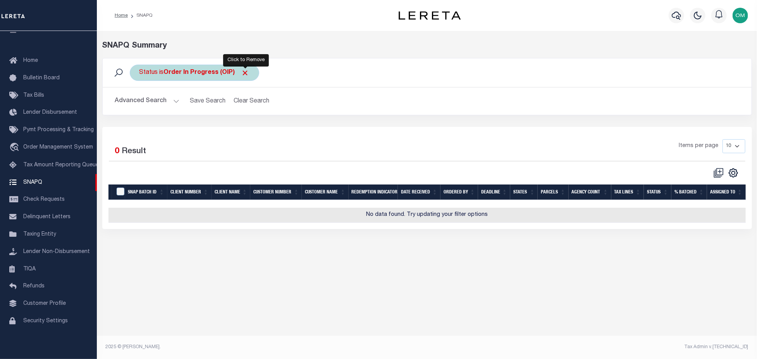
click at [242, 70] on span "Click to Remove" at bounding box center [245, 73] width 8 height 8
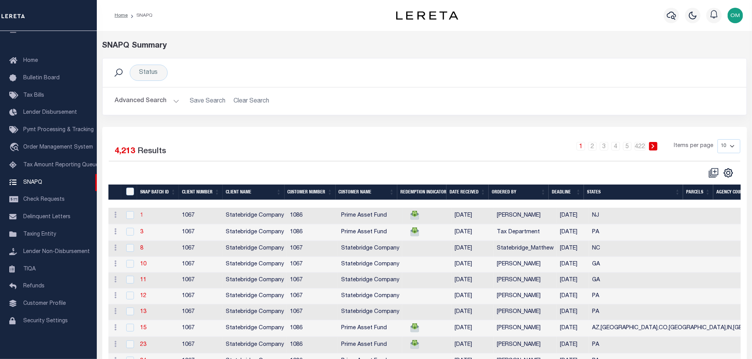
click at [142, 214] on link "1" at bounding box center [141, 215] width 3 height 5
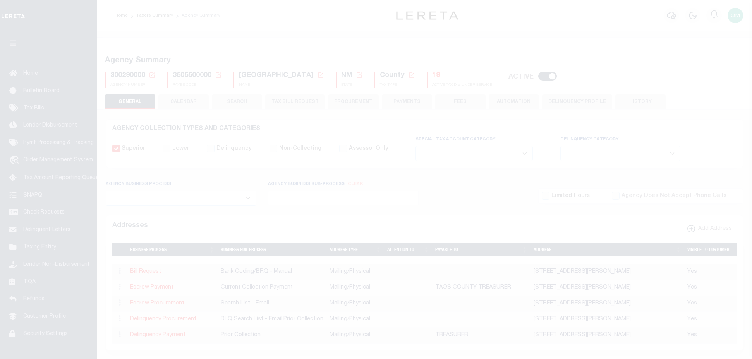
select select
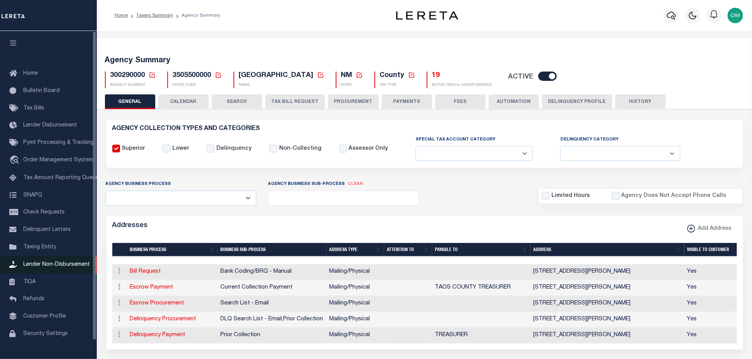
click at [69, 266] on span "Lender Non-Disbursement" at bounding box center [56, 264] width 67 height 5
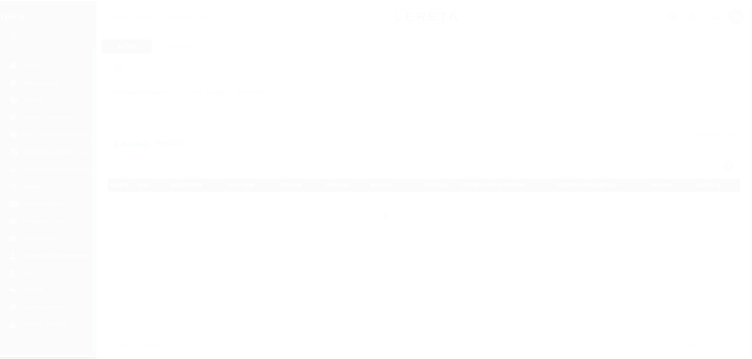
scroll to position [19, 0]
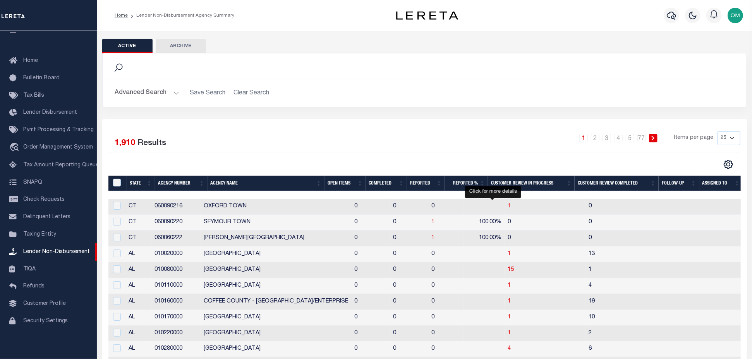
click at [508, 208] on span "1" at bounding box center [509, 206] width 3 height 5
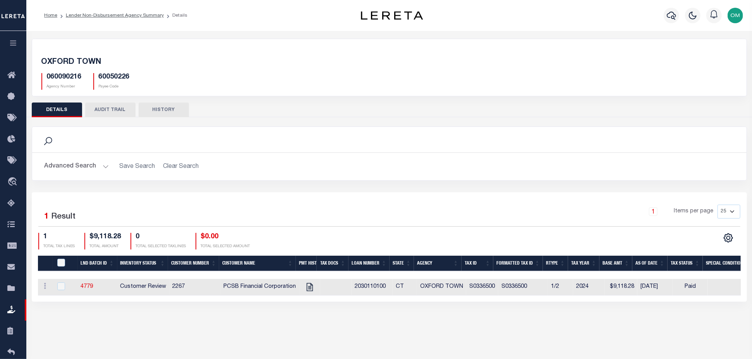
click at [112, 111] on button "AUDIT TRAIL" at bounding box center [110, 110] width 50 height 15
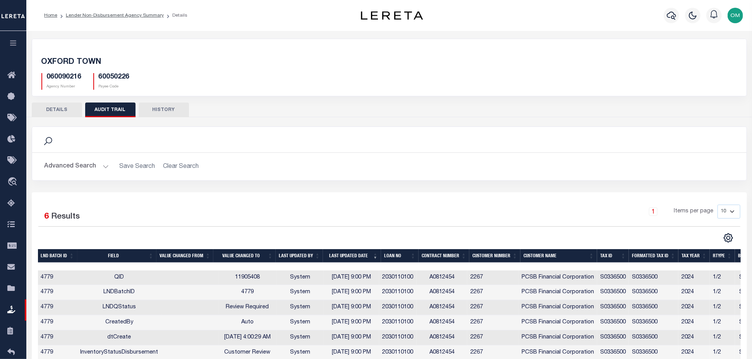
click at [169, 106] on button "HISTORY" at bounding box center [164, 110] width 50 height 15
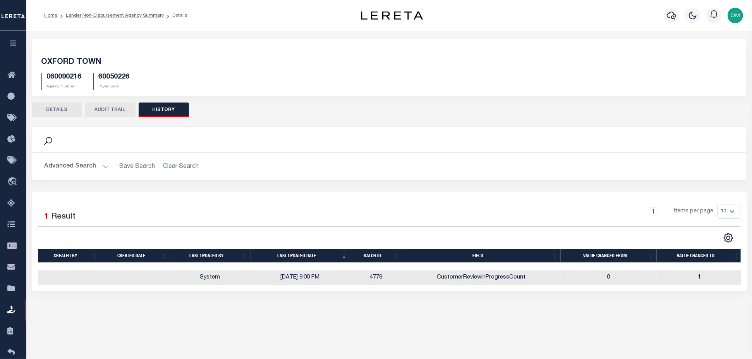
click at [33, 107] on button "DETAILS" at bounding box center [57, 110] width 50 height 15
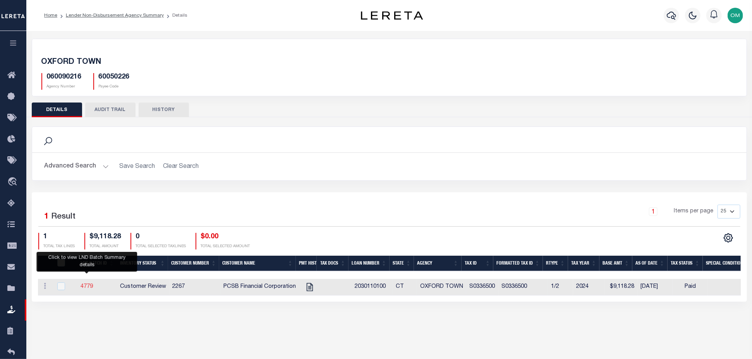
click at [86, 287] on link "4779" at bounding box center [87, 286] width 12 height 5
checkbox input "true"
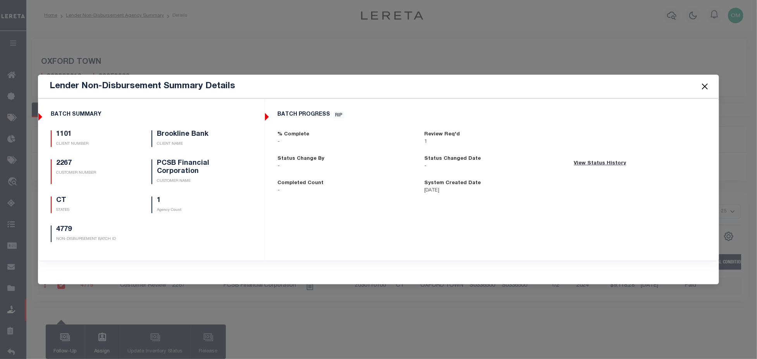
click at [699, 86] on button "Close" at bounding box center [704, 86] width 10 height 10
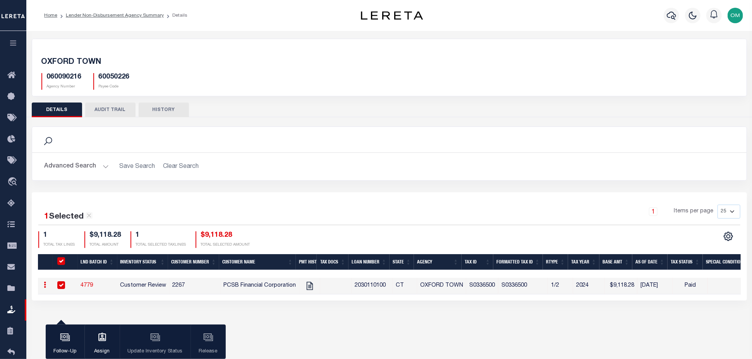
click at [12, 43] on icon "button" at bounding box center [13, 42] width 9 height 7
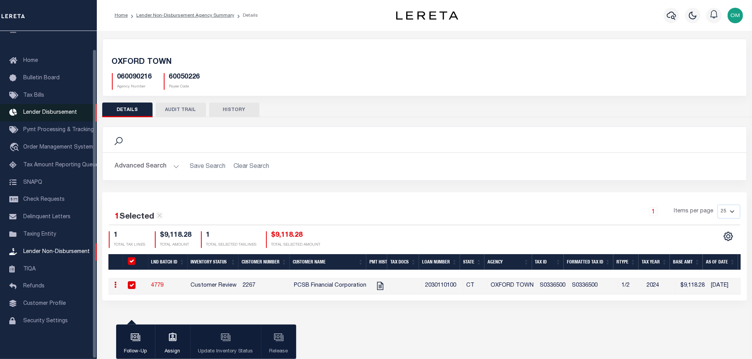
scroll to position [19, 0]
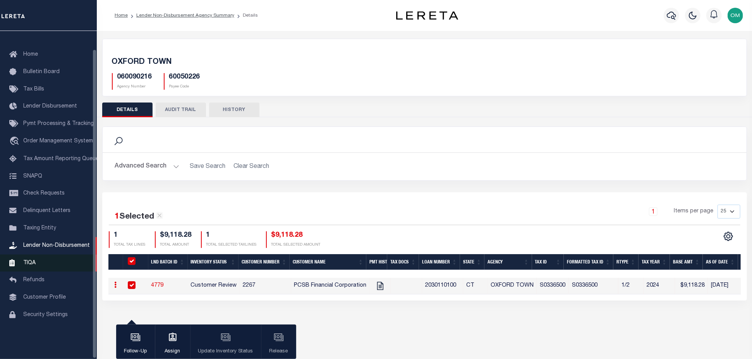
click at [28, 266] on span "TIQA" at bounding box center [29, 262] width 12 height 5
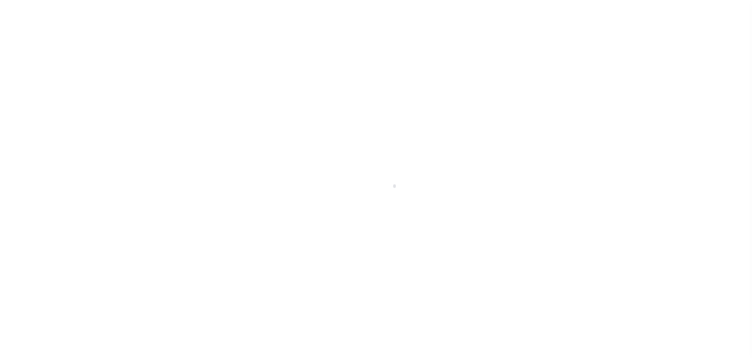
scroll to position [19, 0]
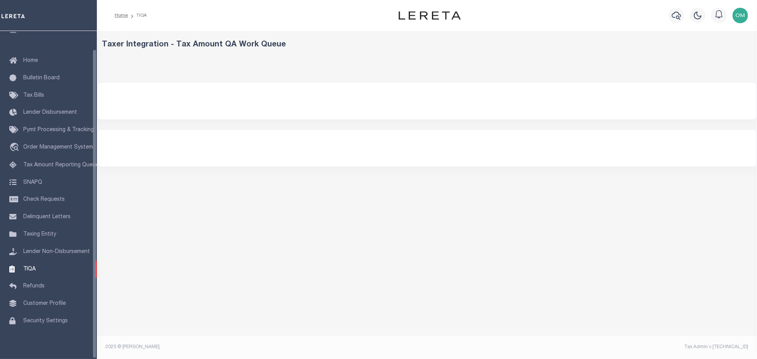
select select "200"
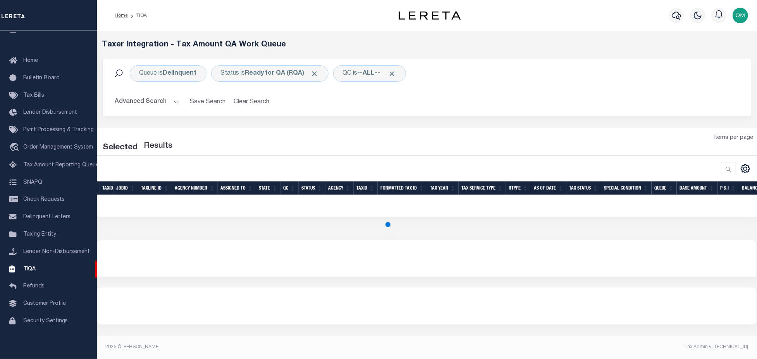
select select "200"
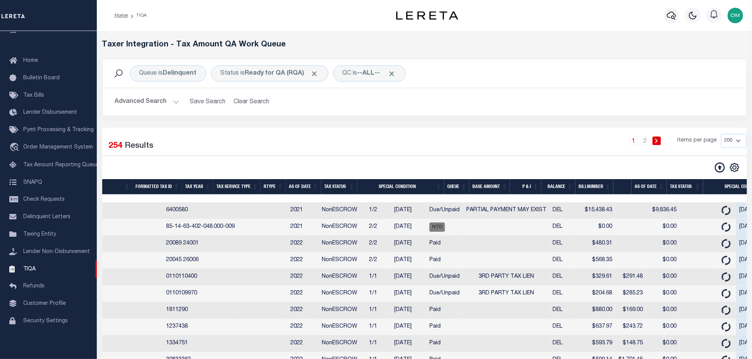
scroll to position [0, 0]
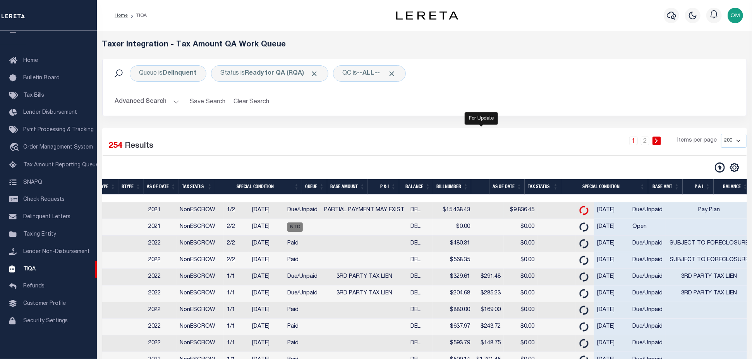
click at [580, 210] on icon "" at bounding box center [584, 211] width 9 height 10
checkbox input "true"
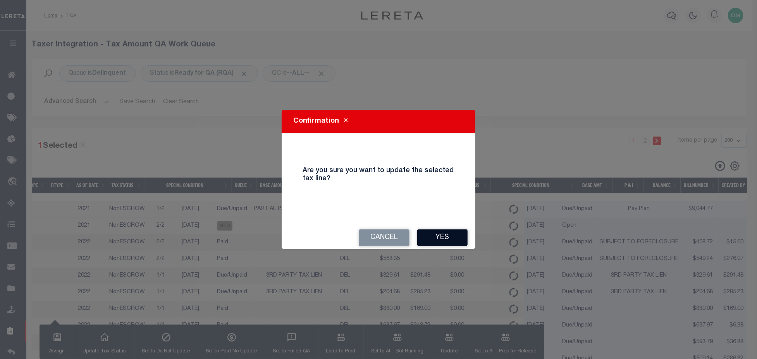
click at [444, 235] on button "Yes" at bounding box center [442, 238] width 50 height 17
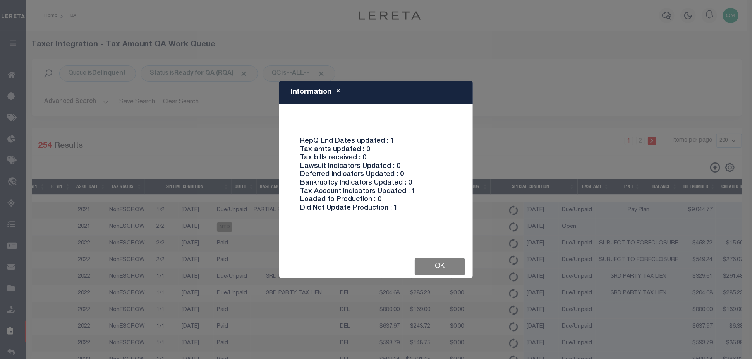
click at [440, 268] on button "Ok" at bounding box center [440, 267] width 50 height 17
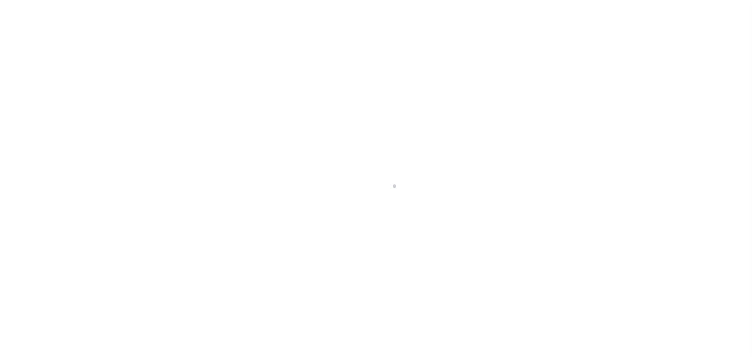
scroll to position [19, 0]
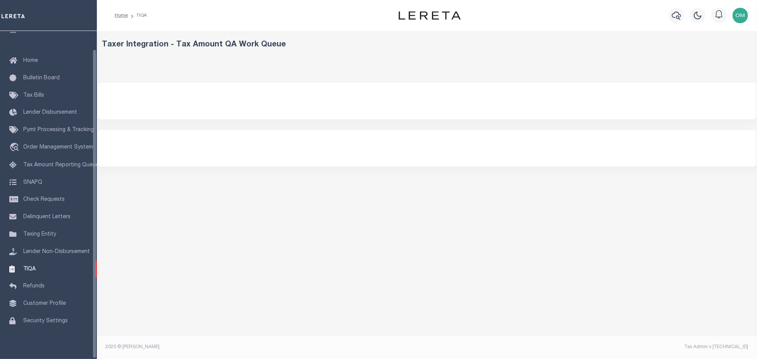
select select "200"
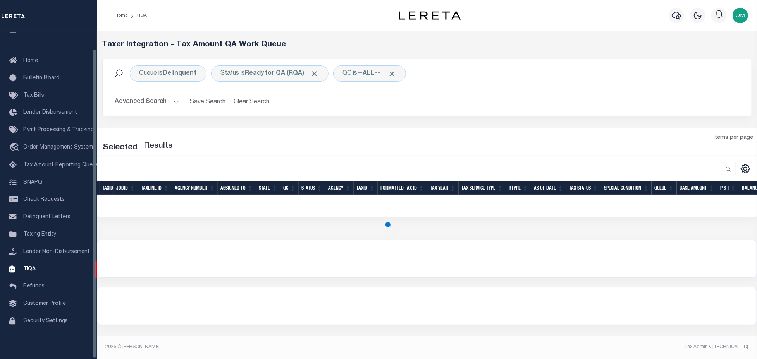
select select "200"
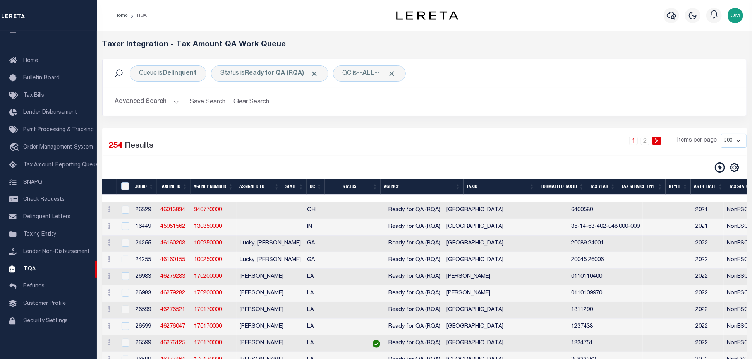
drag, startPoint x: 313, startPoint y: 197, endPoint x: 281, endPoint y: 199, distance: 32.2
click at [281, 199] on div at bounding box center [424, 199] width 645 height 8
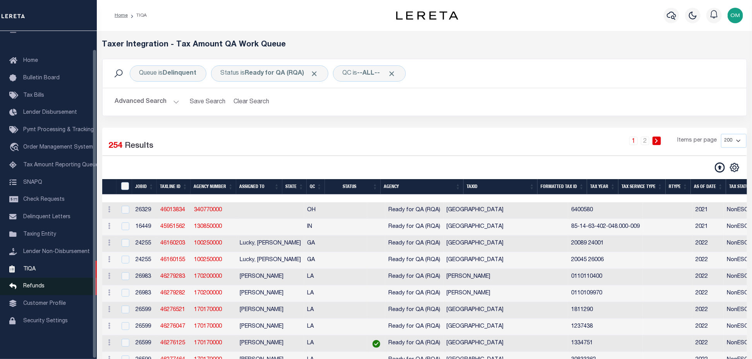
click at [33, 282] on link "Refunds" at bounding box center [48, 286] width 97 height 17
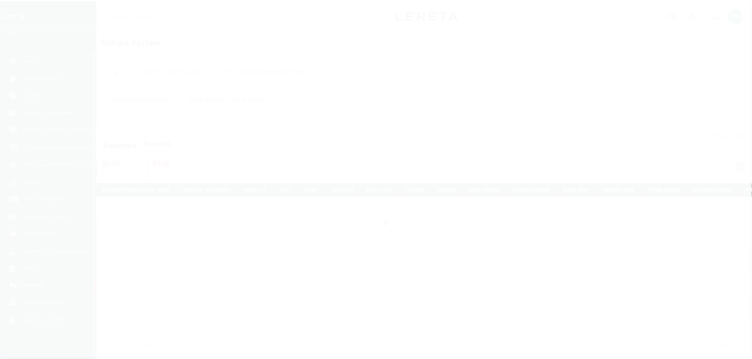
scroll to position [19, 0]
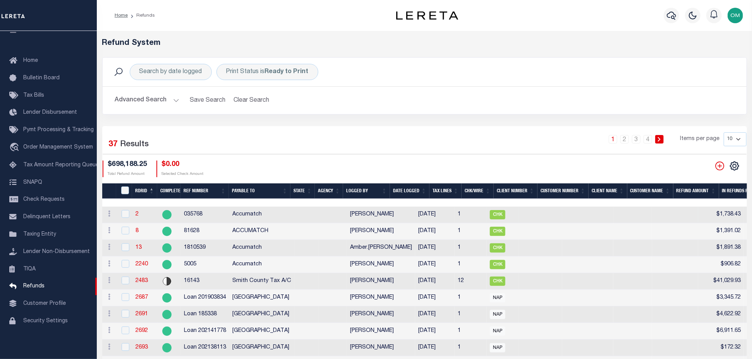
click at [139, 215] on td "2" at bounding box center [144, 215] width 25 height 17
checkbox input "true"
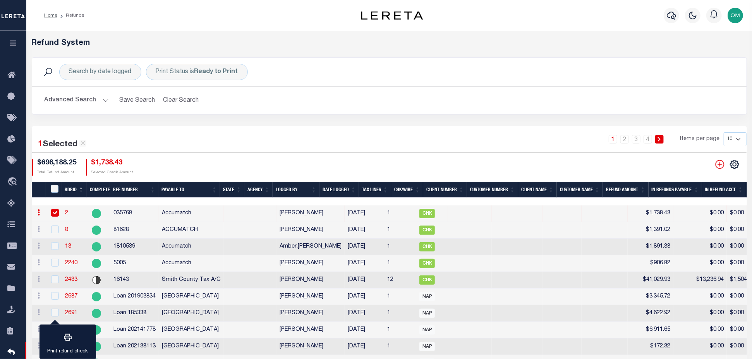
click at [65, 213] on link "2" at bounding box center [66, 213] width 3 height 5
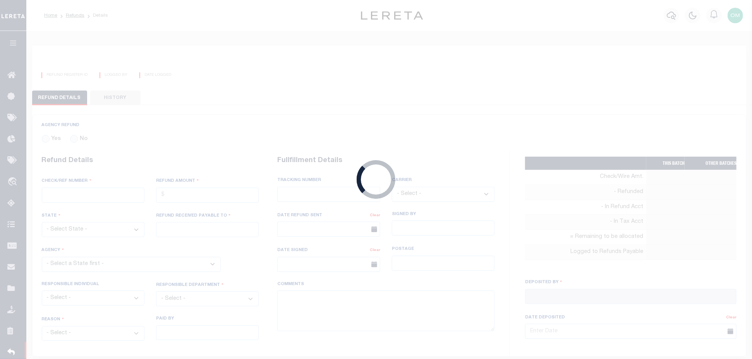
radio input "true"
type input "035768"
type input "$1,738.43"
type input "Accumatch"
select select "OUT"
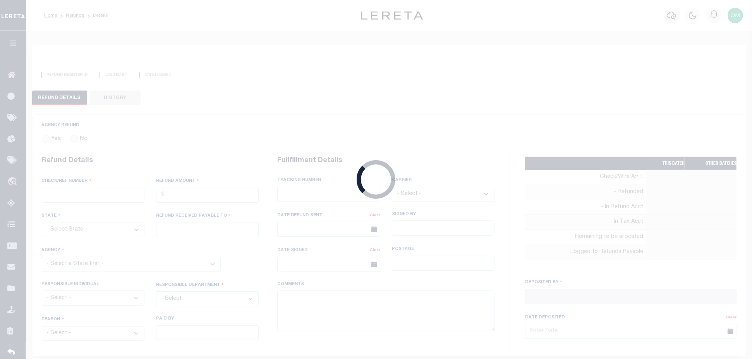
select select "DUP"
type textarea "*** SYSTEM TEST *** Customer has been refunded *** NEEDS TO BE DELETED ***"
type input "Mandy Combs"
type input "05/03/2018"
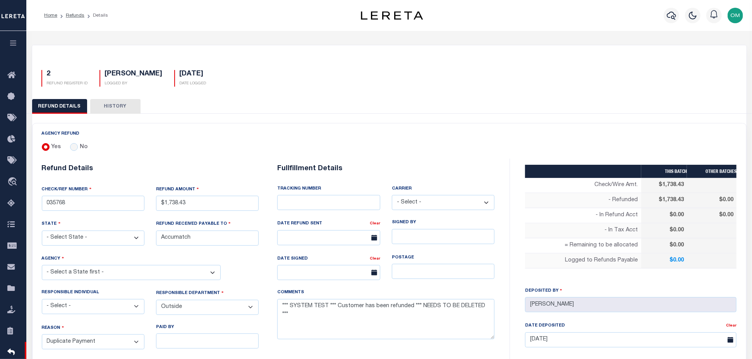
click at [112, 104] on button "HISTORY" at bounding box center [115, 106] width 50 height 15
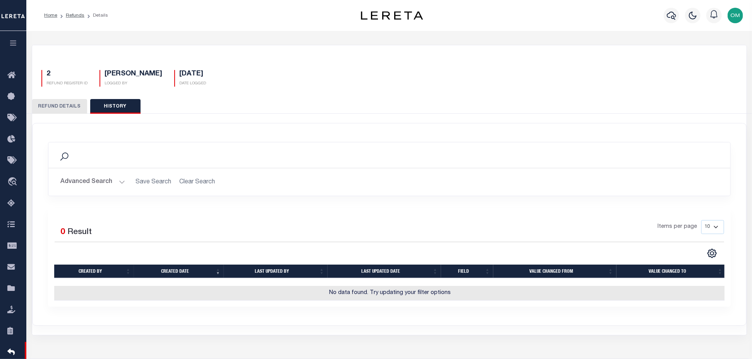
click at [70, 108] on button "REFUND DETAILS" at bounding box center [59, 106] width 55 height 15
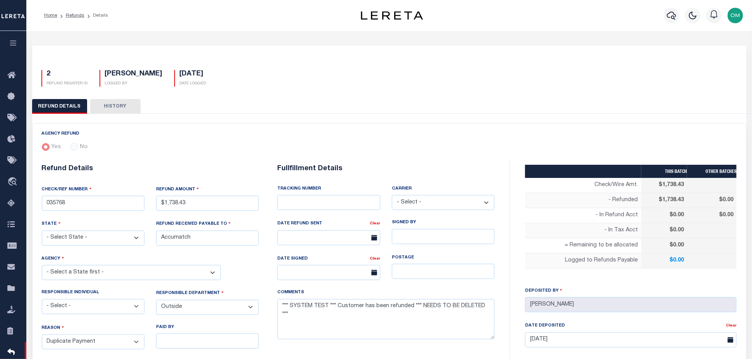
click at [13, 45] on icon "button" at bounding box center [13, 42] width 9 height 7
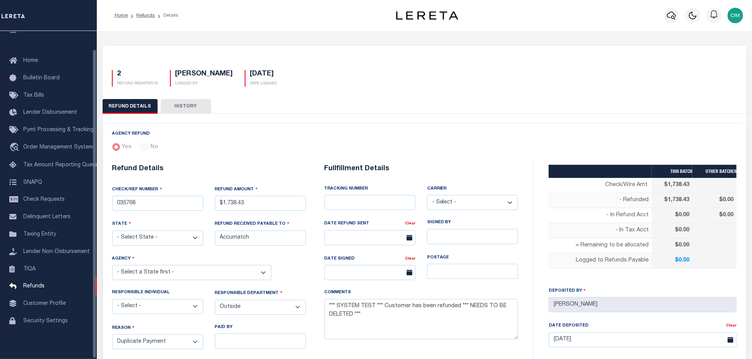
scroll to position [19, 0]
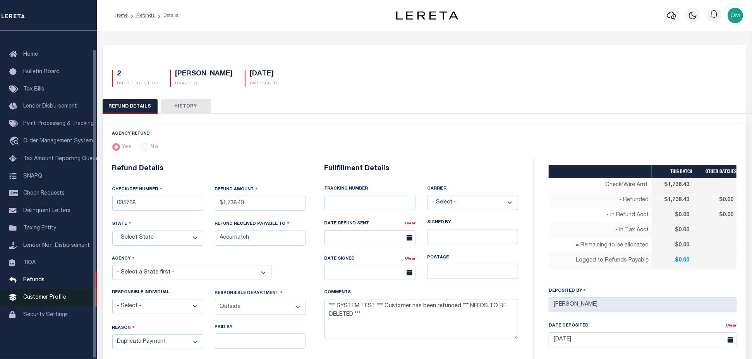
click at [43, 300] on span "Customer Profile" at bounding box center [44, 297] width 43 height 5
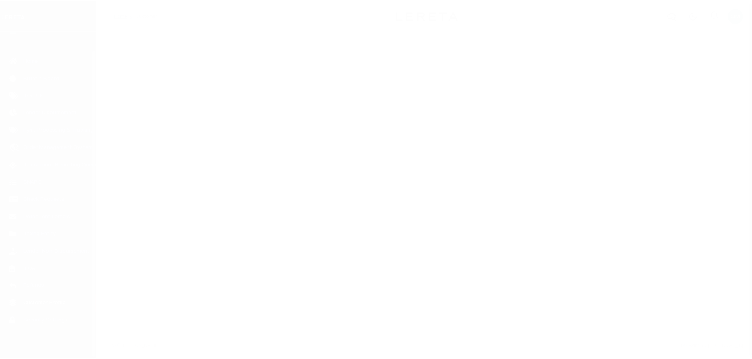
scroll to position [19, 0]
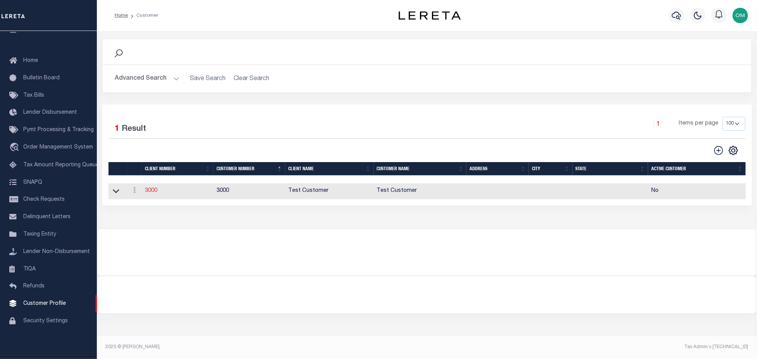
click at [153, 191] on link "3000" at bounding box center [151, 190] width 12 height 5
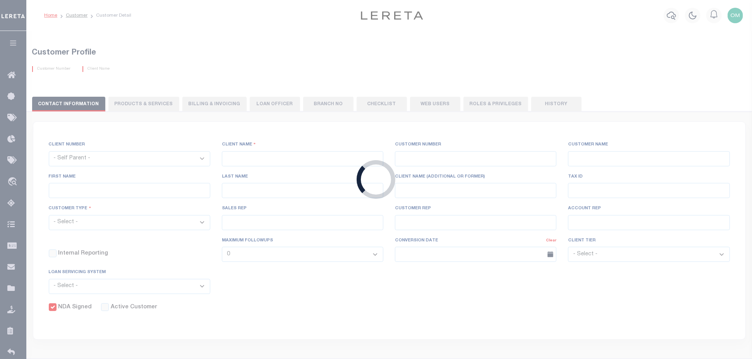
select select
type input "Test Customer"
type input "3000"
type input "Test Customer"
type input "Test"
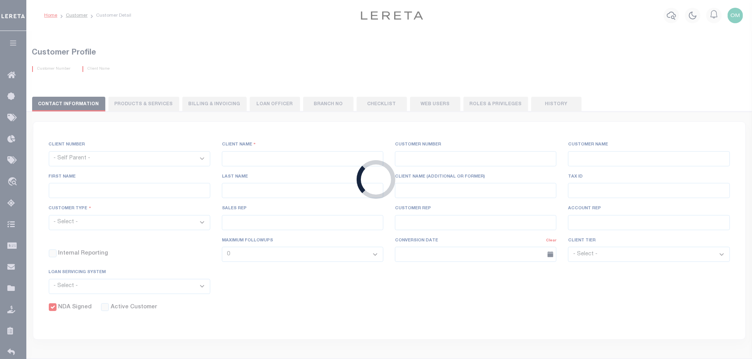
type input "Customer"
select select "Residential"
checkbox input "true"
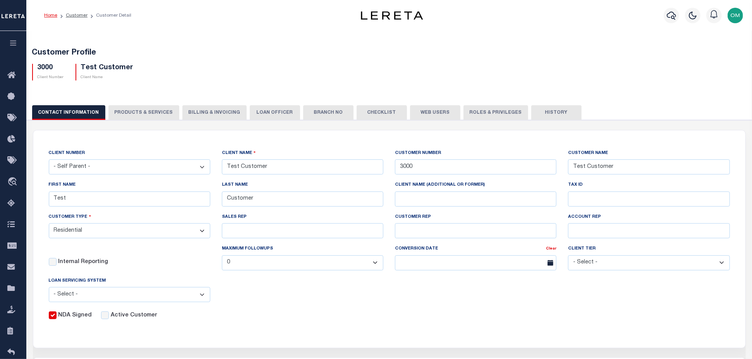
click at [126, 112] on button "PRODUCTS & SERVICES" at bounding box center [143, 112] width 71 height 15
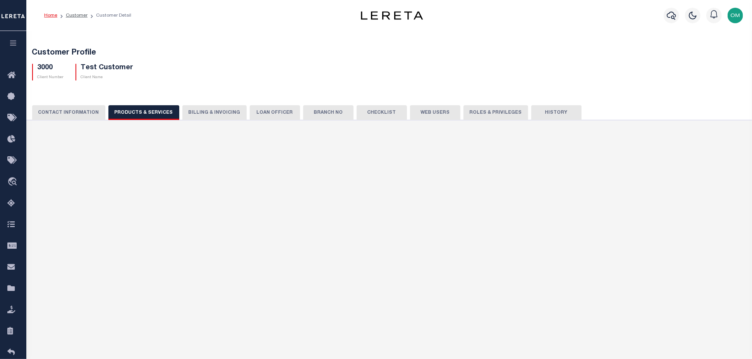
radio input "true"
checkbox input "true"
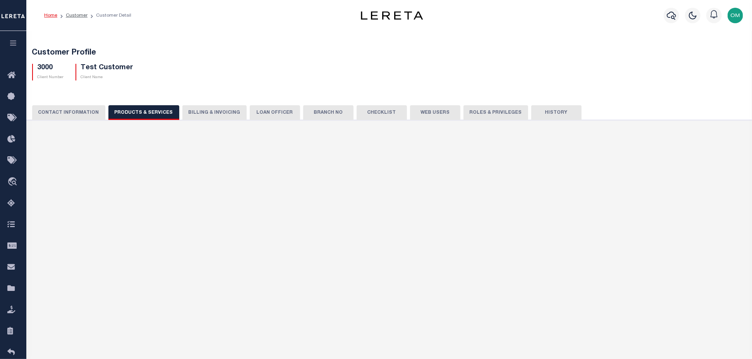
checkbox input "true"
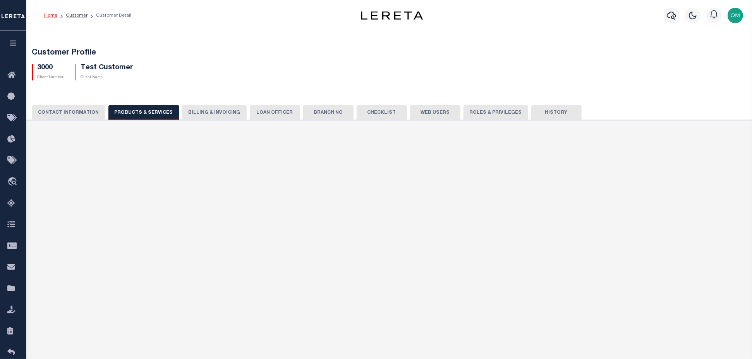
checkbox input "true"
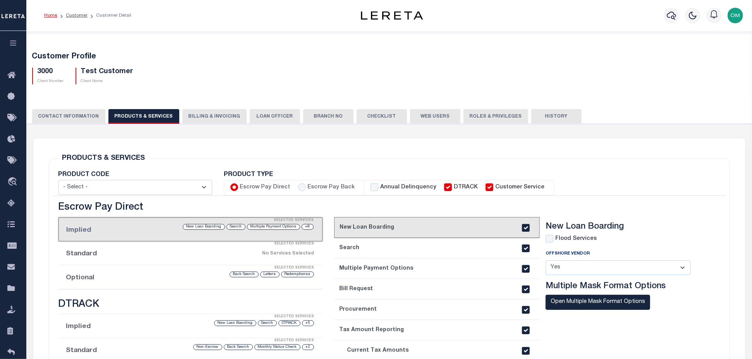
click at [208, 114] on button "Billing & Invoicing" at bounding box center [214, 116] width 64 height 15
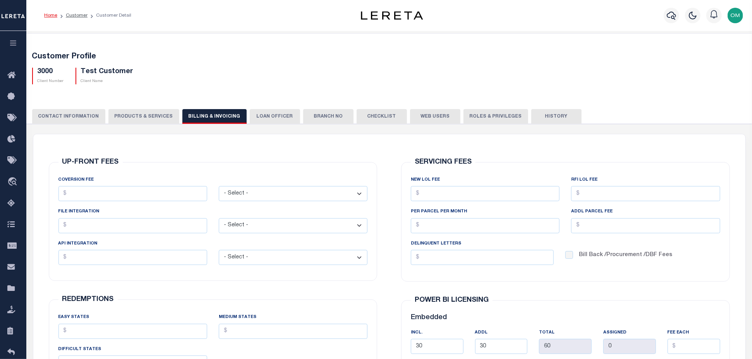
click at [274, 116] on button "LOAN OFFICER" at bounding box center [275, 116] width 50 height 15
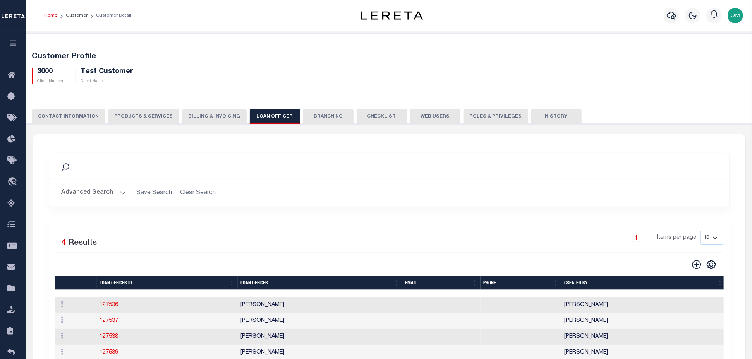
click at [324, 117] on button "Branch No" at bounding box center [328, 116] width 50 height 15
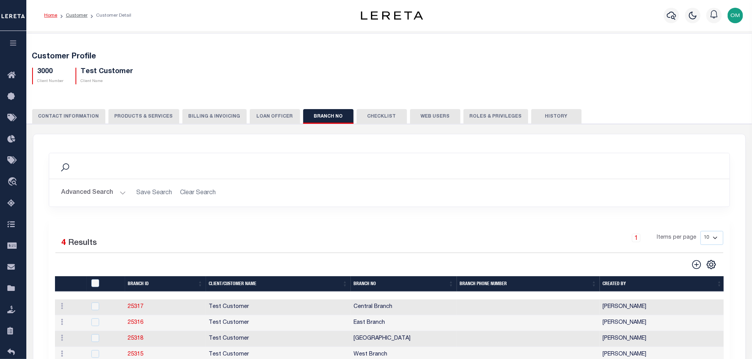
click at [383, 113] on button "Checklist" at bounding box center [382, 116] width 50 height 15
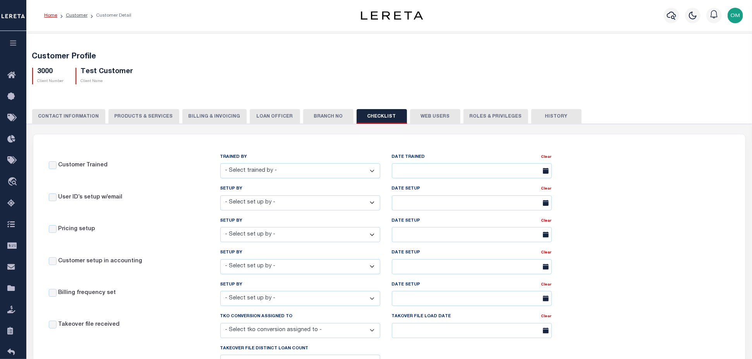
click at [434, 113] on button "Web Users" at bounding box center [435, 116] width 50 height 15
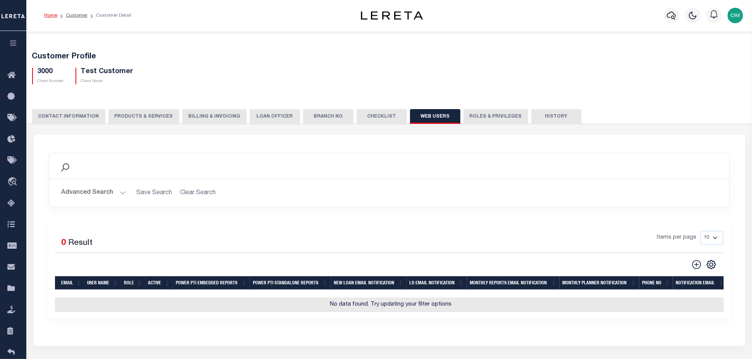
click at [494, 113] on button "Roles & Privileges" at bounding box center [495, 116] width 65 height 15
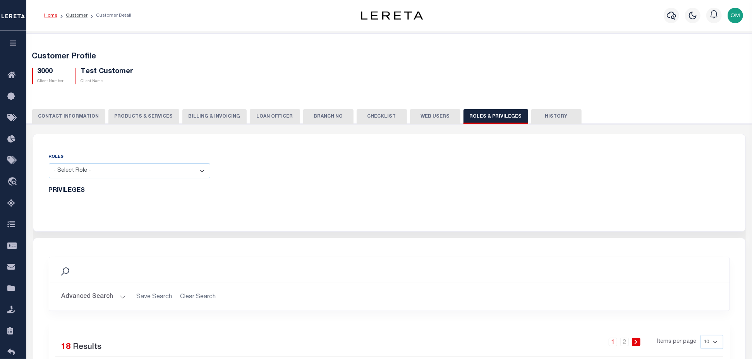
click at [551, 114] on button "History" at bounding box center [556, 116] width 50 height 15
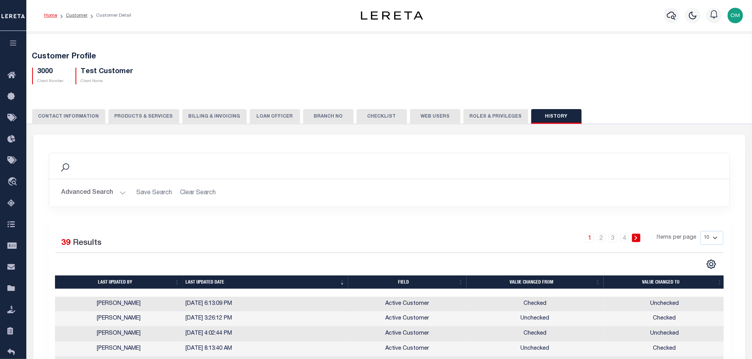
click at [12, 43] on icon "button" at bounding box center [13, 42] width 9 height 7
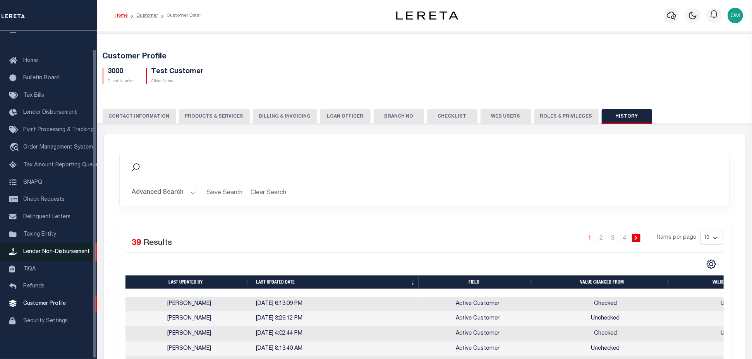
scroll to position [19, 0]
click at [42, 322] on span "Security Settings" at bounding box center [45, 321] width 45 height 5
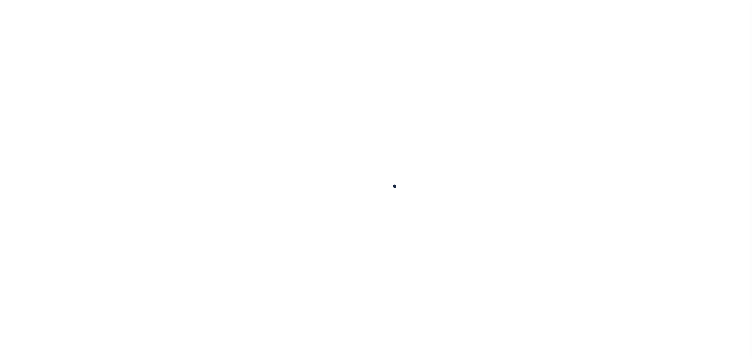
select select "100"
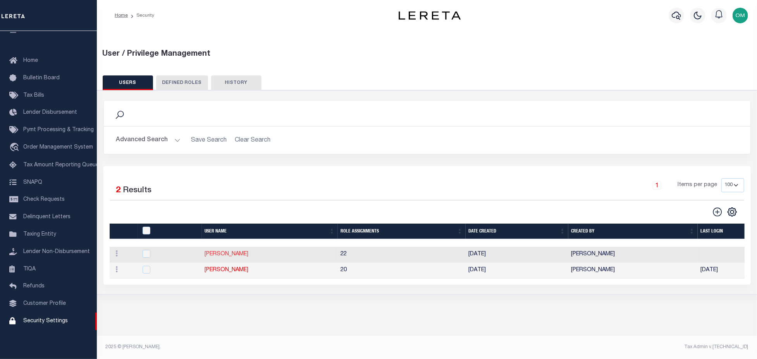
click at [233, 255] on link "[PERSON_NAME]" at bounding box center [227, 254] width 44 height 5
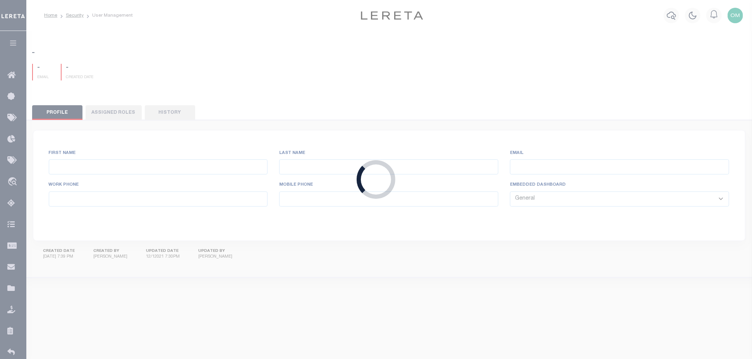
type input "[PERSON_NAME],"
type input "[PERSON_NAME]"
type input "[EMAIL_ADDRESS][DOMAIN_NAME]"
select select "LOC"
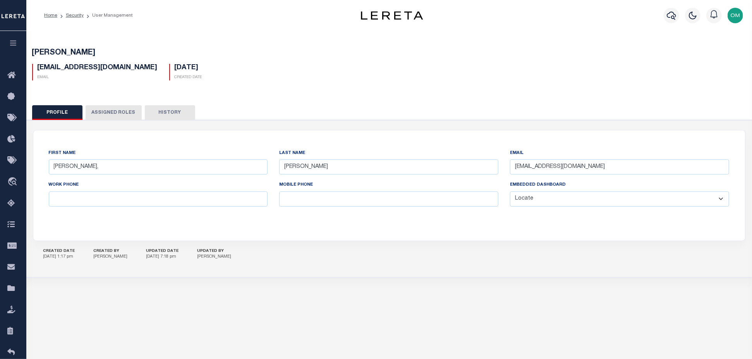
click at [101, 112] on button "Assigned Roles" at bounding box center [114, 112] width 56 height 15
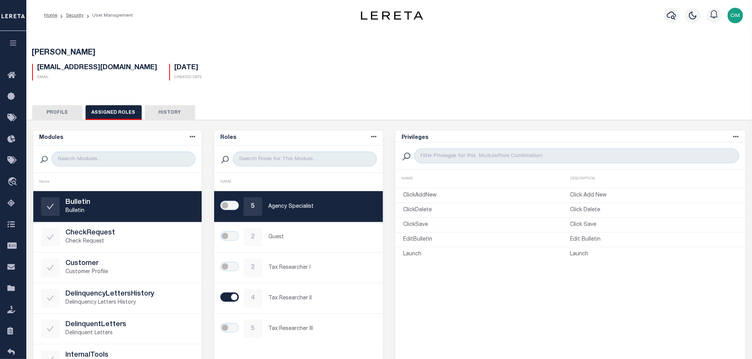
click at [166, 110] on button "History" at bounding box center [170, 112] width 50 height 15
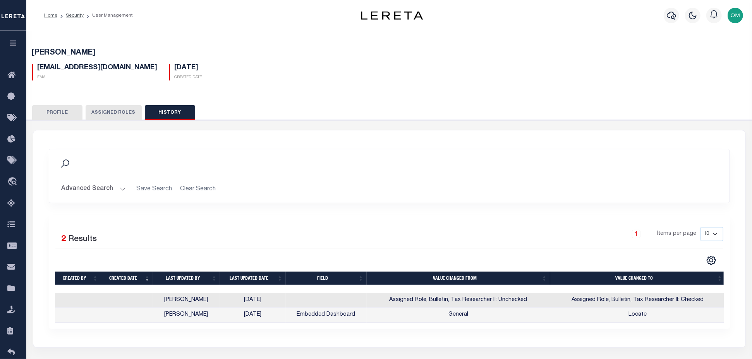
click at [15, 39] on button "button" at bounding box center [13, 44] width 26 height 26
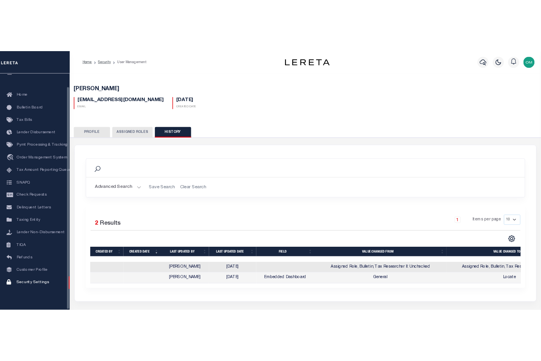
scroll to position [19, 0]
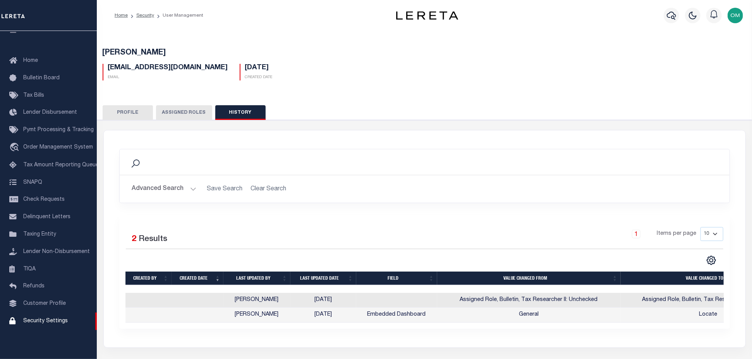
click at [280, 175] on hr at bounding box center [425, 175] width 610 height 0
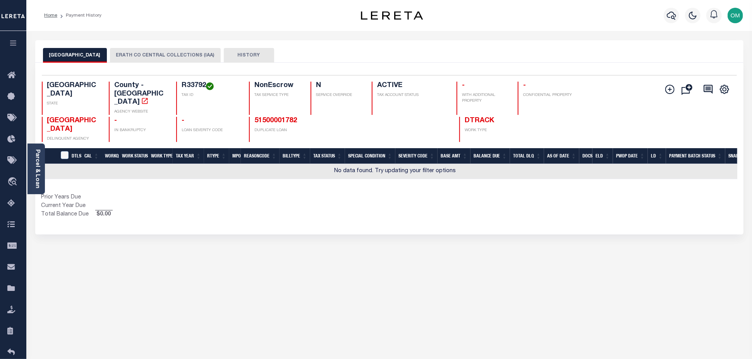
click at [160, 53] on button "ERATH CO CENTRAL COLLECTIONS (IAA)" at bounding box center [165, 55] width 111 height 15
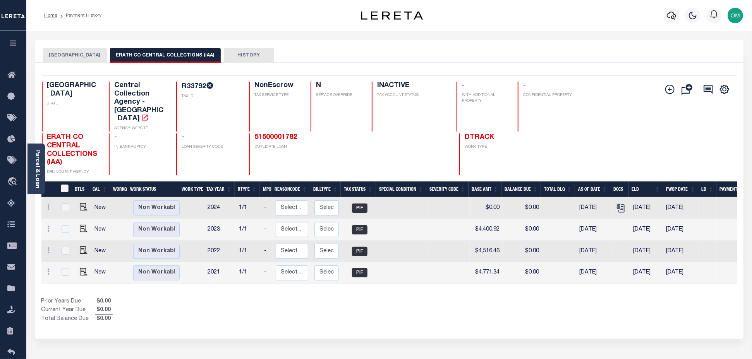
click at [235, 51] on button "HISTORY" at bounding box center [249, 55] width 50 height 15
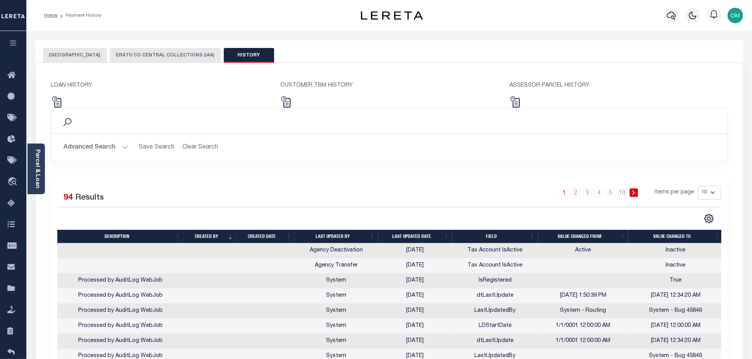
click at [73, 52] on button "[GEOGRAPHIC_DATA]" at bounding box center [75, 55] width 64 height 15
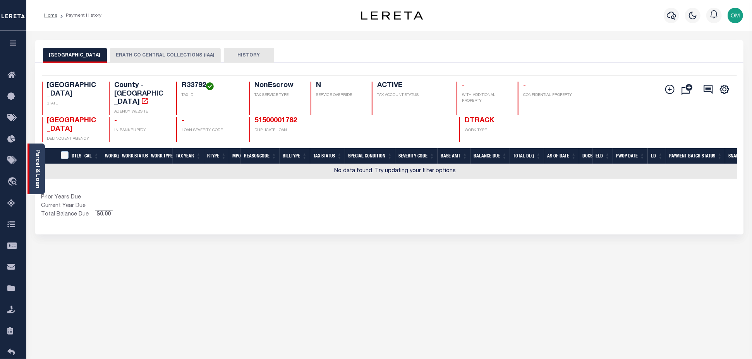
click at [40, 164] on div "Parcel & Loan" at bounding box center [35, 169] width 17 height 51
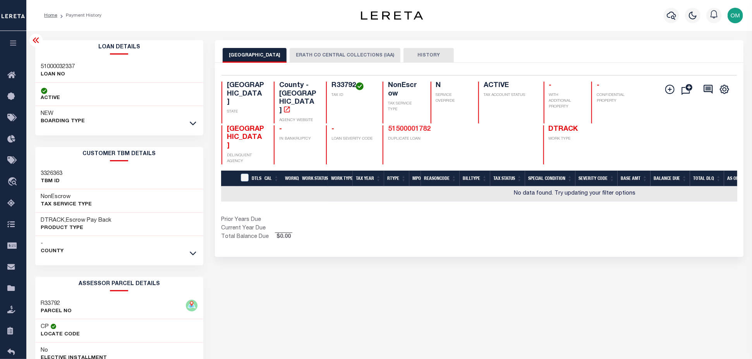
click at [415, 126] on link "51500001782" at bounding box center [409, 129] width 43 height 7
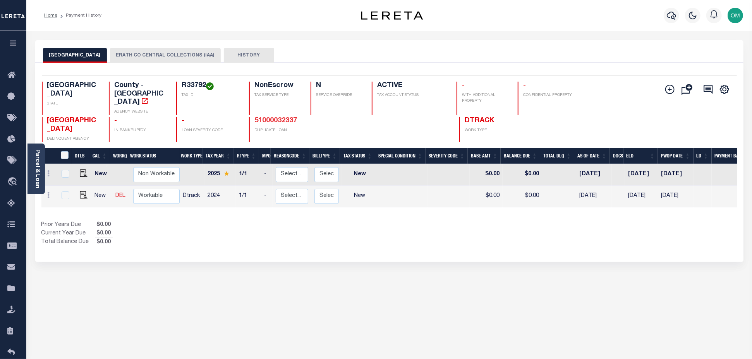
click at [278, 117] on link "51000032337" at bounding box center [275, 120] width 43 height 7
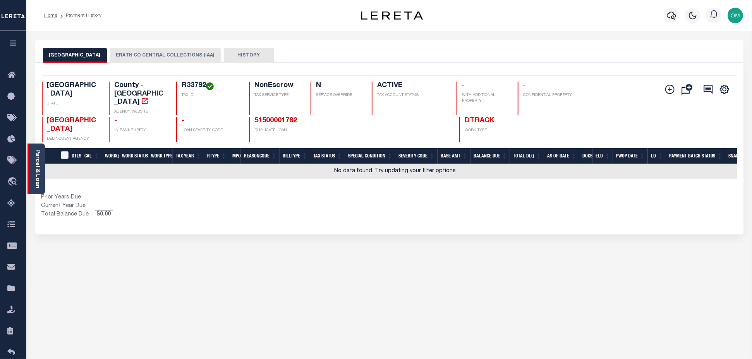
click at [33, 166] on div "Parcel & Loan" at bounding box center [35, 169] width 17 height 51
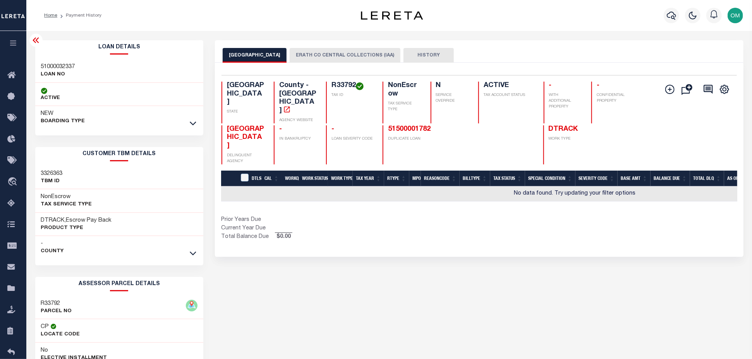
click at [420, 240] on div "ERATH COUNTY ERATH CO CENTRAL COLLECTIONS (IAA) HISTORY 0" at bounding box center [479, 262] width 540 height 445
click at [494, 326] on div "ERATH COUNTY ERATH CO CENTRAL COLLECTIONS (IAA) HISTORY 0" at bounding box center [479, 262] width 540 height 445
click at [360, 299] on div "ERATH COUNTY ERATH CO CENTRAL COLLECTIONS (IAA) HISTORY 0" at bounding box center [479, 262] width 540 height 445
click at [474, 307] on div "ERATH COUNTY ERATH CO CENTRAL COLLECTIONS (IAA) HISTORY 0" at bounding box center [479, 262] width 540 height 445
click at [428, 336] on div "ERATH COUNTY ERATH CO CENTRAL COLLECTIONS (IAA) HISTORY 0" at bounding box center [479, 262] width 540 height 445
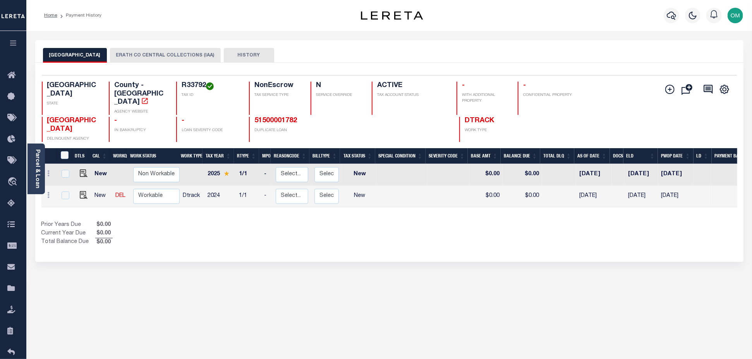
click at [155, 57] on button "ERATH CO CENTRAL COLLECTIONS (IAA)" at bounding box center [165, 55] width 111 height 15
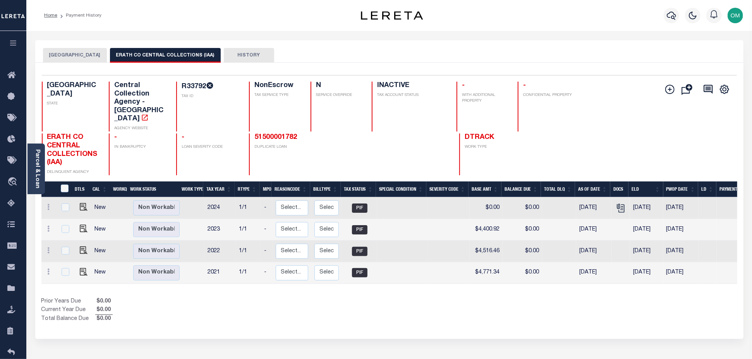
click at [70, 57] on button "[GEOGRAPHIC_DATA]" at bounding box center [75, 55] width 64 height 15
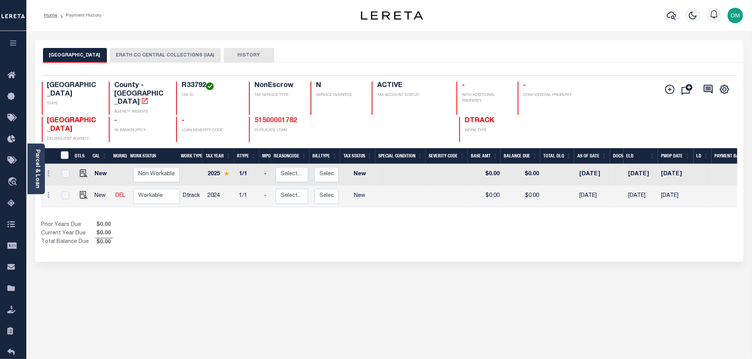
click at [281, 117] on link "51500001782" at bounding box center [275, 120] width 43 height 7
click at [280, 117] on link "51000032337" at bounding box center [275, 120] width 43 height 7
click at [282, 117] on link "51500001782" at bounding box center [275, 120] width 43 height 7
click at [281, 117] on link "51000032337" at bounding box center [275, 120] width 43 height 7
click at [275, 117] on link "51500001782" at bounding box center [275, 120] width 43 height 7
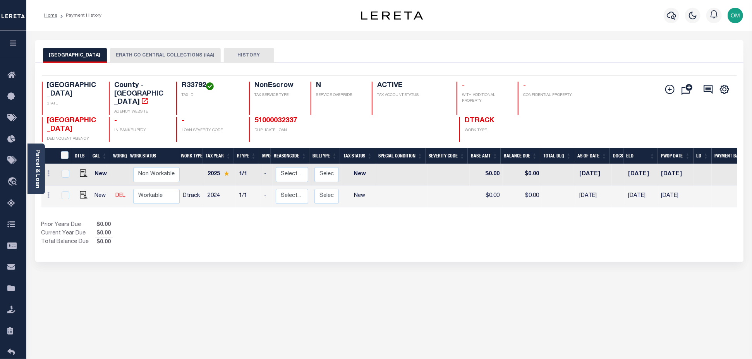
click at [253, 290] on div "ERATH COUNTY ERATH CO CENTRAL COLLECTIONS (IAA) HISTORY 2 1" at bounding box center [389, 262] width 720 height 445
